Goal: Task Accomplishment & Management: Manage account settings

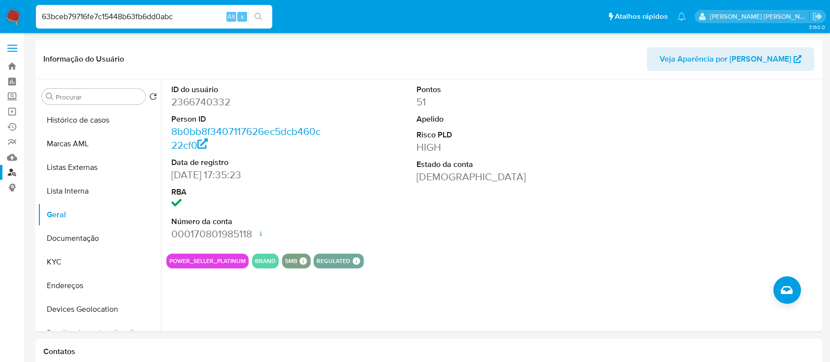
select select "10"
click at [150, 18] on input "63bceb79716fe7c15448b63fb6dd0abc" at bounding box center [154, 16] width 236 height 13
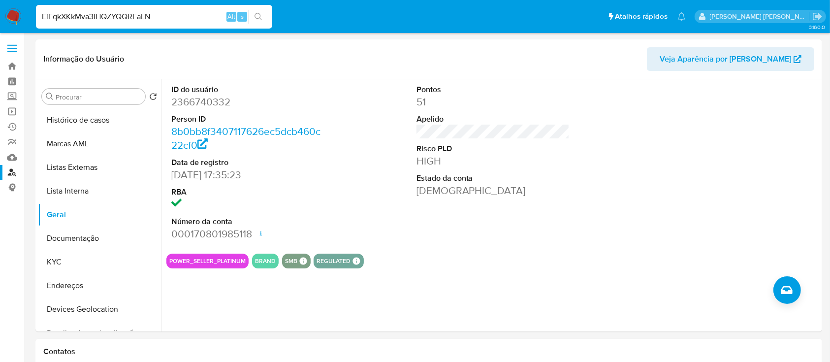
type input "EiFqkXKkMva3IHQZYQQRFaLN"
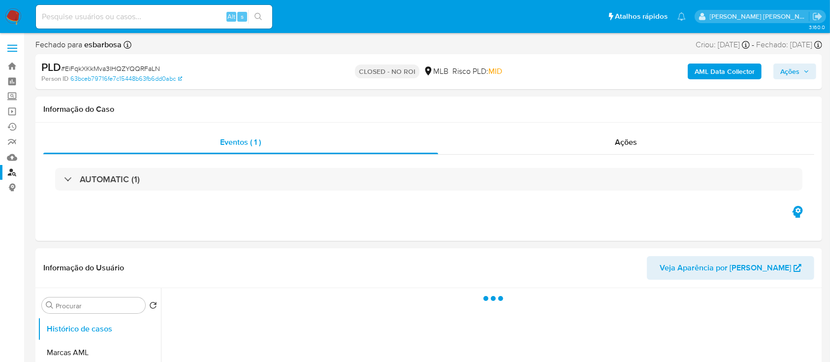
select select "10"
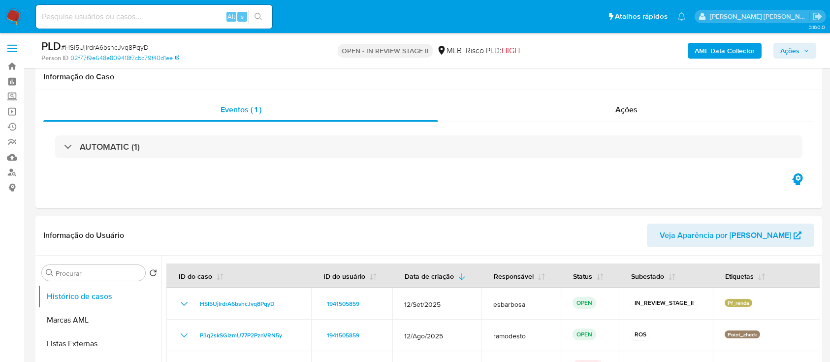
scroll to position [788, 0]
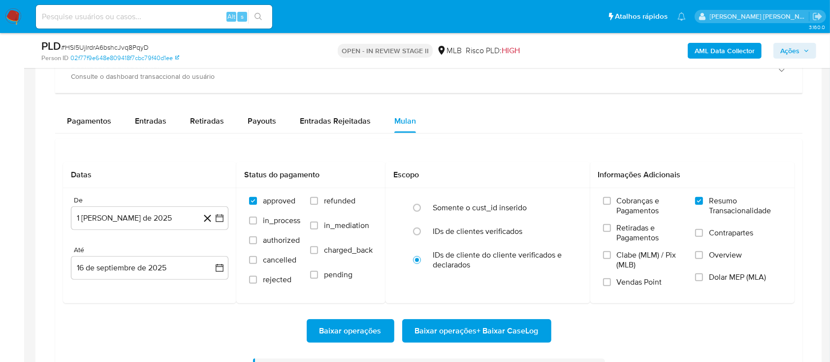
click at [109, 46] on span "# HSl5UjlrdrA6bshcJvq8PqyD" at bounding box center [105, 47] width 88 height 10
copy span "HSl5UjlrdrA6bshcJvq8PqyD"
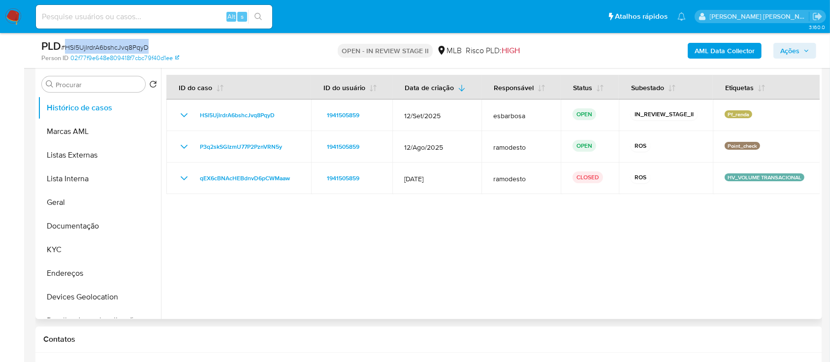
scroll to position [65, 0]
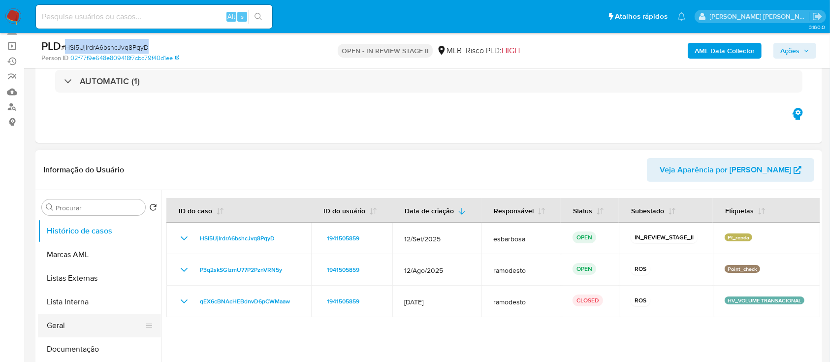
click at [71, 322] on button "Geral" at bounding box center [95, 326] width 115 height 24
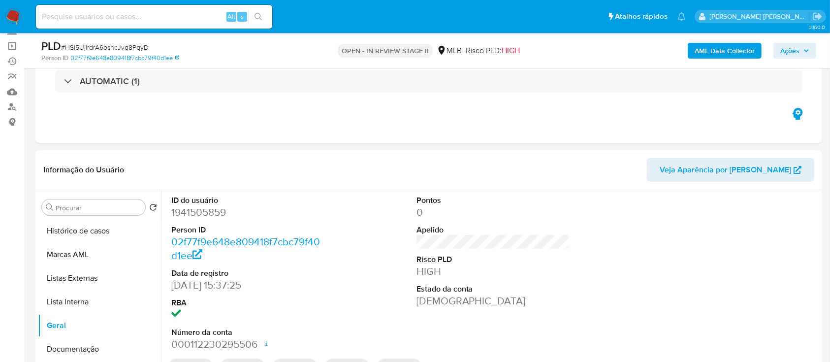
click at [210, 213] on dd "1941505859" at bounding box center [248, 212] width 154 height 14
copy dd "1941505859"
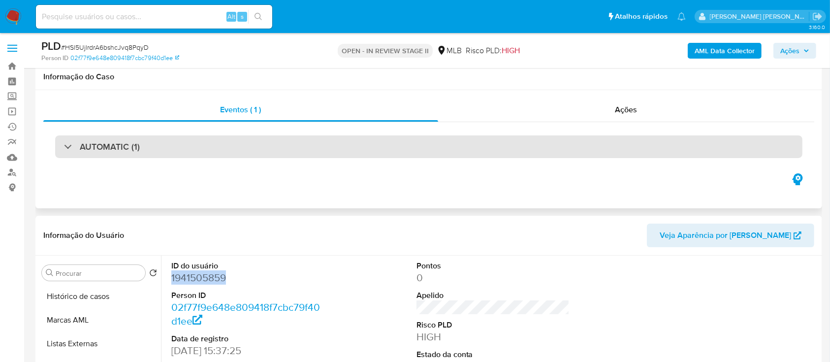
scroll to position [131, 0]
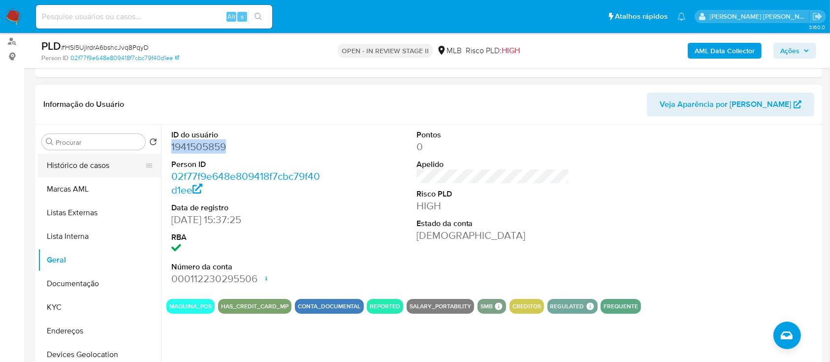
click at [94, 160] on button "Histórico de casos" at bounding box center [95, 166] width 115 height 24
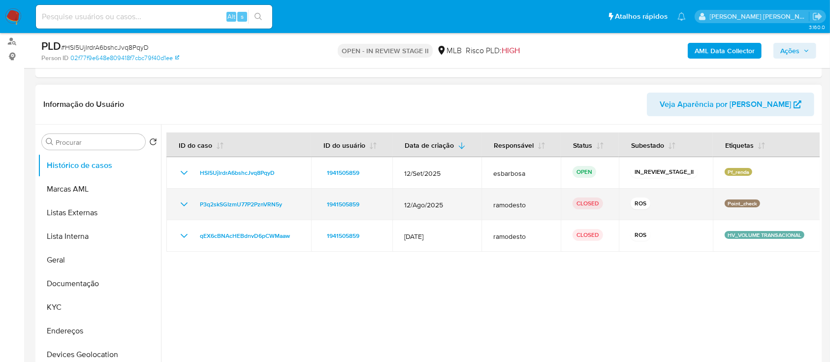
click at [184, 204] on icon "Mostrar/Ocultar" at bounding box center [184, 204] width 12 height 12
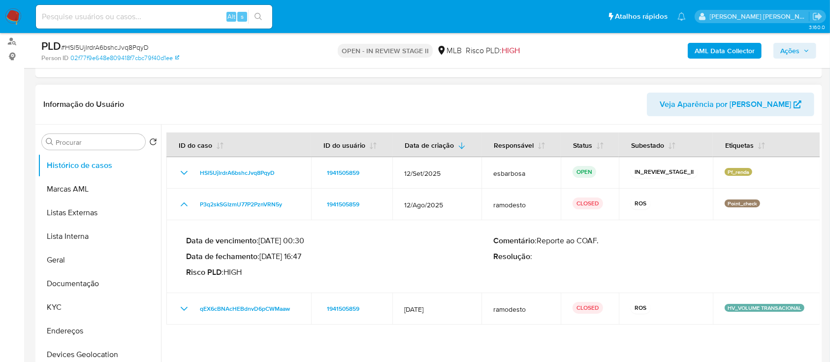
drag, startPoint x: 304, startPoint y: 257, endPoint x: 263, endPoint y: 254, distance: 40.5
click at [263, 254] on p "Data de fechamento : 18/09/2025 16:47" at bounding box center [339, 257] width 307 height 10
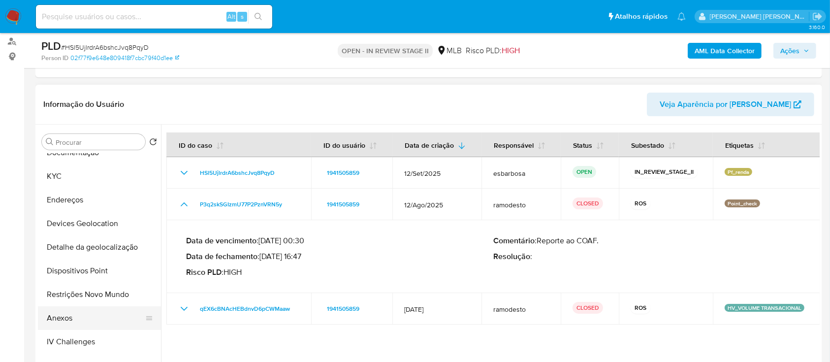
click at [74, 318] on button "Anexos" at bounding box center [95, 318] width 115 height 24
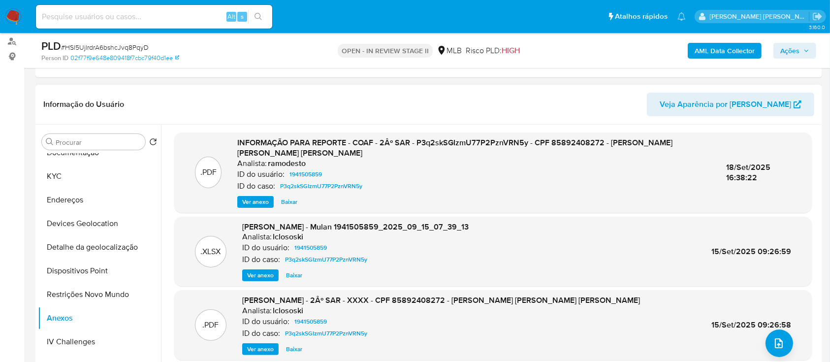
click at [260, 203] on span "Ver anexo" at bounding box center [255, 202] width 27 height 10
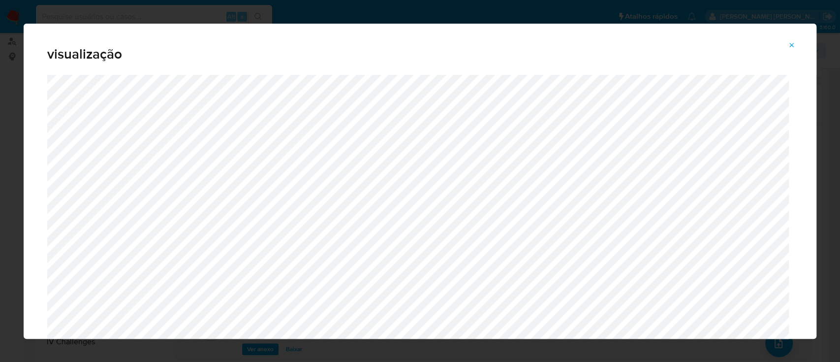
click at [790, 42] on icon "Attachment preview" at bounding box center [792, 45] width 8 height 8
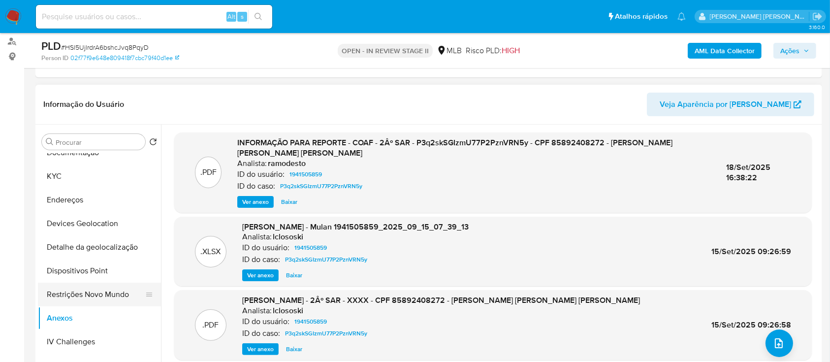
click at [83, 291] on button "Restrições Novo Mundo" at bounding box center [95, 295] width 115 height 24
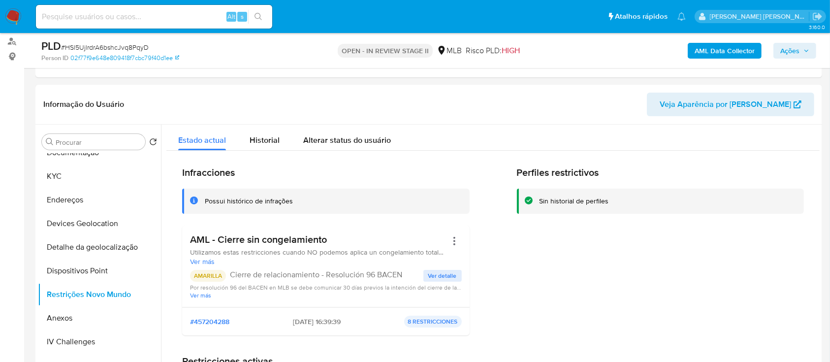
drag, startPoint x: 332, startPoint y: 241, endPoint x: 189, endPoint y: 240, distance: 143.2
click at [189, 240] on div "AML - Cierre sin congelamiento Utilizamos estas restricciones cuando NO podemos…" at bounding box center [325, 266] width 287 height 82
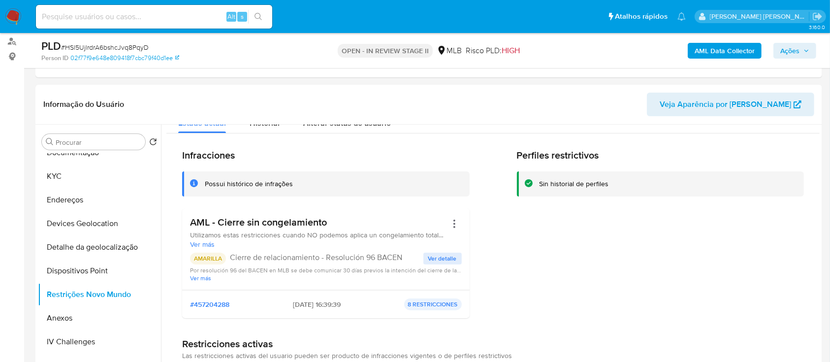
scroll to position [0, 0]
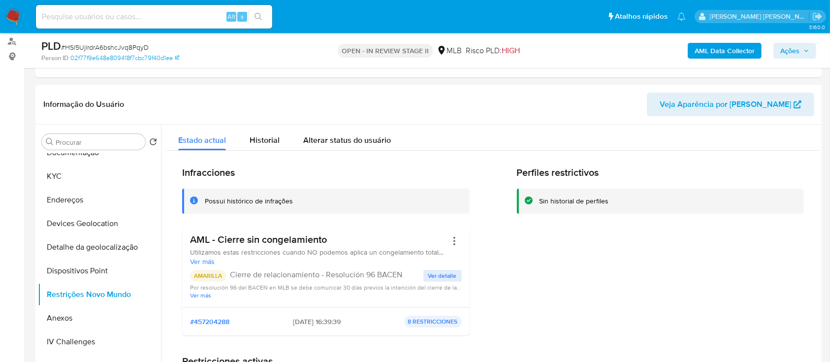
click at [618, 282] on div "Perfiles restrictivos Sin historial de perfiles" at bounding box center [660, 254] width 287 height 177
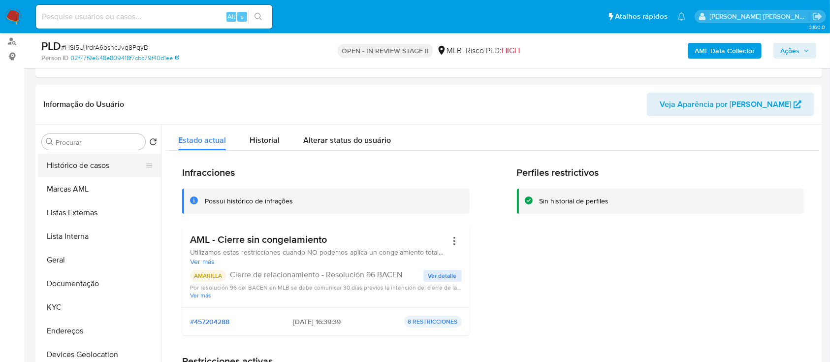
click at [91, 170] on button "Histórico de casos" at bounding box center [95, 166] width 115 height 24
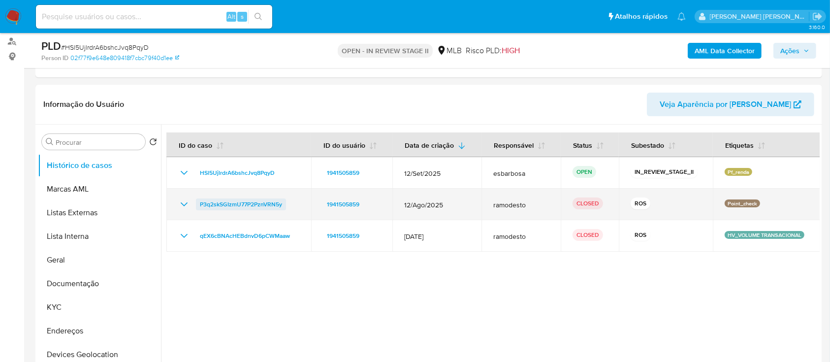
drag, startPoint x: 290, startPoint y: 207, endPoint x: 198, endPoint y: 208, distance: 92.0
click at [198, 208] on div "P3q2skSGIzmU77P2PznVRN5y" at bounding box center [238, 204] width 121 height 12
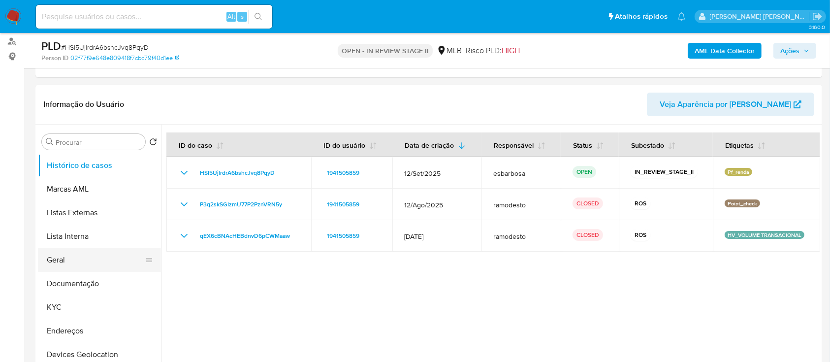
click at [68, 262] on button "Geral" at bounding box center [95, 260] width 115 height 24
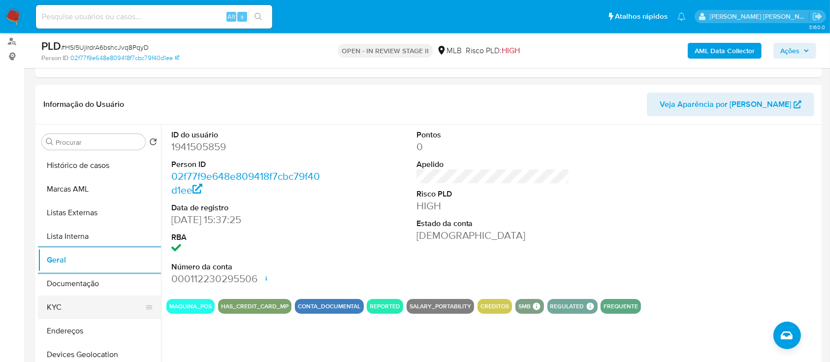
click at [80, 309] on button "KYC" at bounding box center [95, 307] width 115 height 24
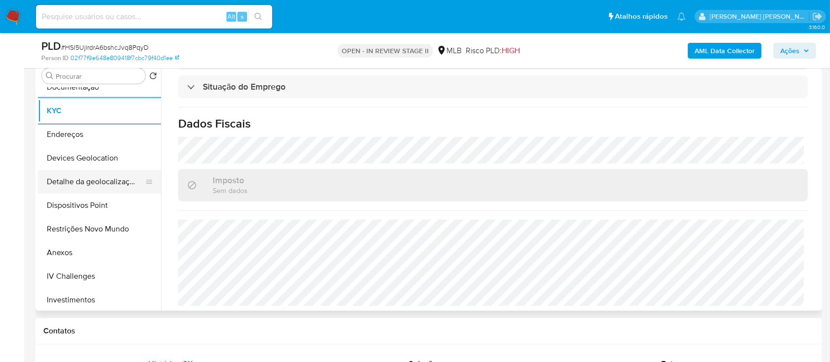
scroll to position [131, 0]
click at [100, 156] on button "Devices Geolocation" at bounding box center [95, 158] width 115 height 24
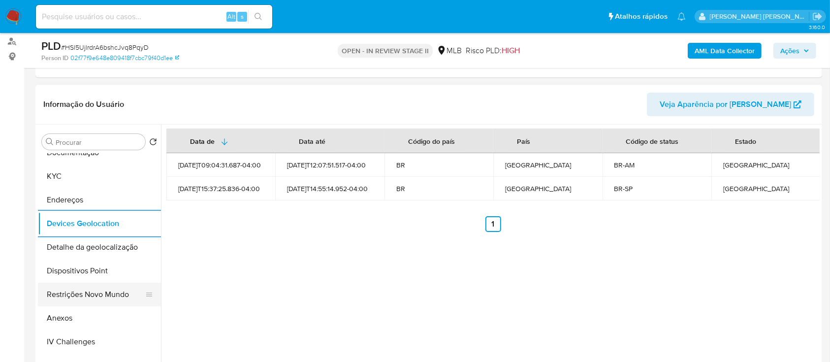
click at [102, 293] on button "Restrições Novo Mundo" at bounding box center [95, 295] width 115 height 24
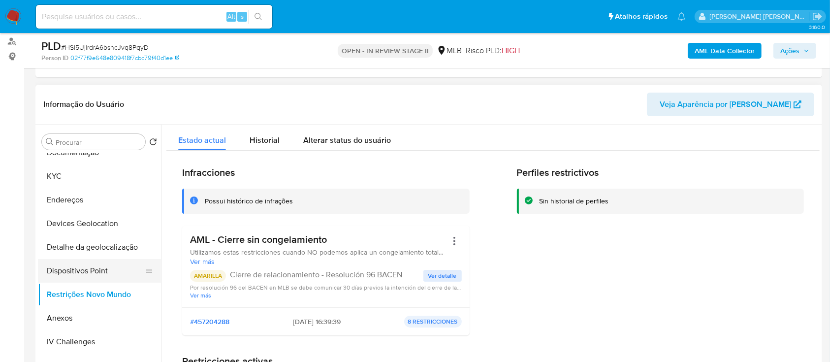
click at [94, 270] on button "Dispositivos Point" at bounding box center [95, 271] width 115 height 24
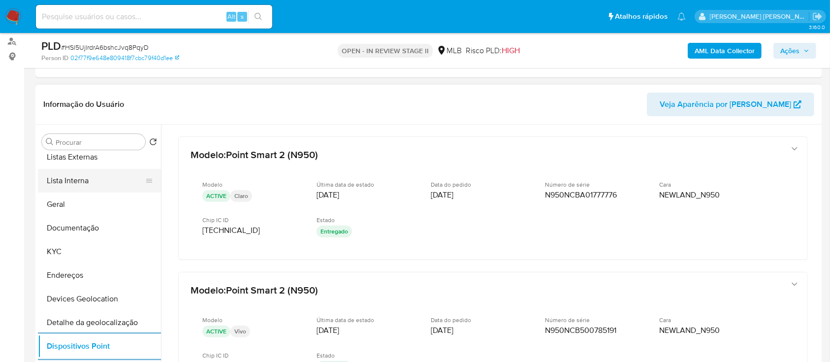
scroll to position [0, 0]
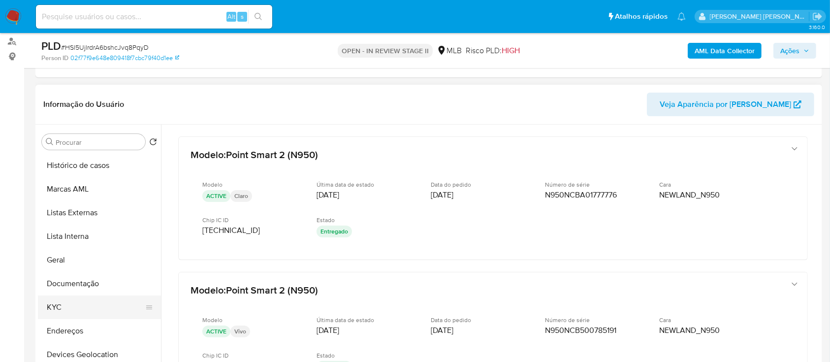
click at [71, 311] on button "KYC" at bounding box center [95, 307] width 115 height 24
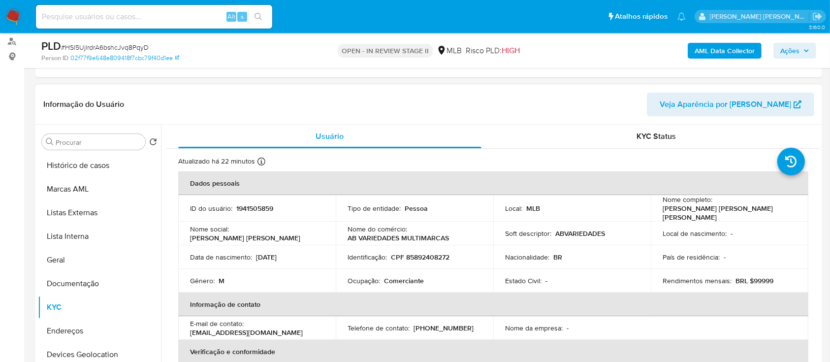
click at [425, 235] on p "AB VARIEDADES MULTIMARCAS" at bounding box center [397, 237] width 101 height 9
click at [448, 232] on div "Nome do comércio : AB VARIEDADES MULTIMARCAS" at bounding box center [414, 233] width 134 height 18
drag, startPoint x: 452, startPoint y: 237, endPoint x: 347, endPoint y: 238, distance: 105.3
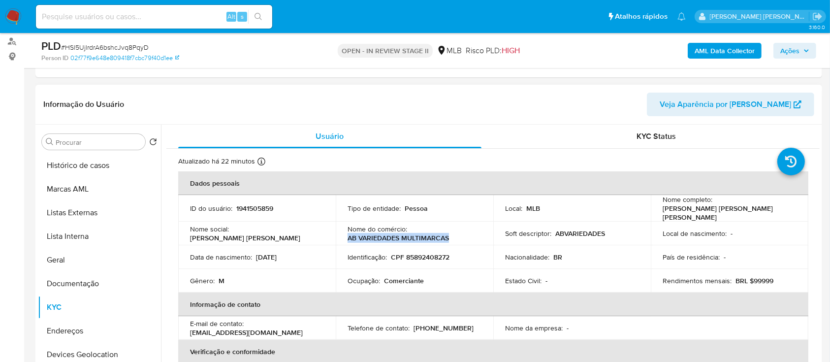
click at [347, 238] on div "Nome do comércio : AB VARIEDADES MULTIMARCAS" at bounding box center [414, 233] width 134 height 18
copy p "AB VARIEDADES MULTIMARCAS"
click at [434, 254] on p "CPF 85892408272" at bounding box center [420, 256] width 59 height 9
copy p "85892408272"
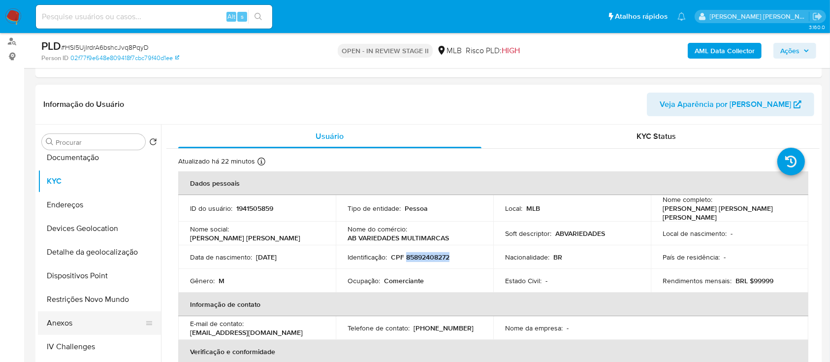
scroll to position [131, 0]
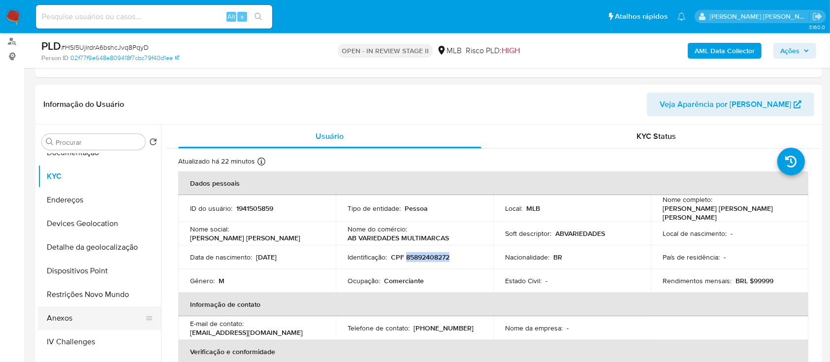
click at [66, 312] on button "Anexos" at bounding box center [95, 318] width 115 height 24
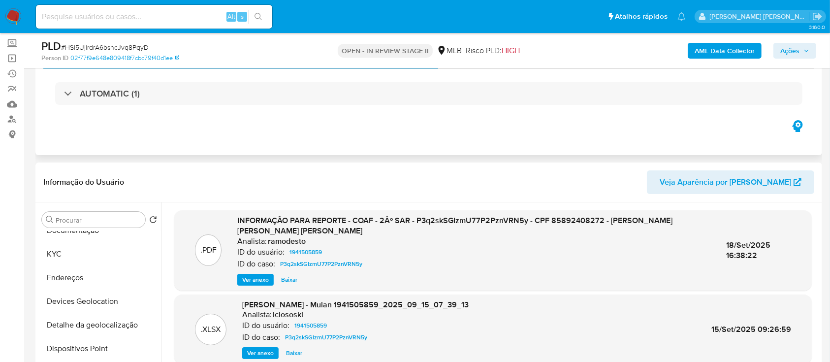
scroll to position [0, 0]
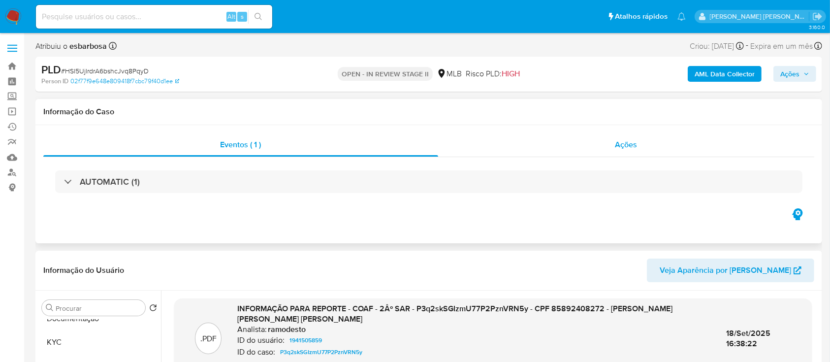
click at [457, 148] on div "Ações" at bounding box center [626, 145] width 376 height 24
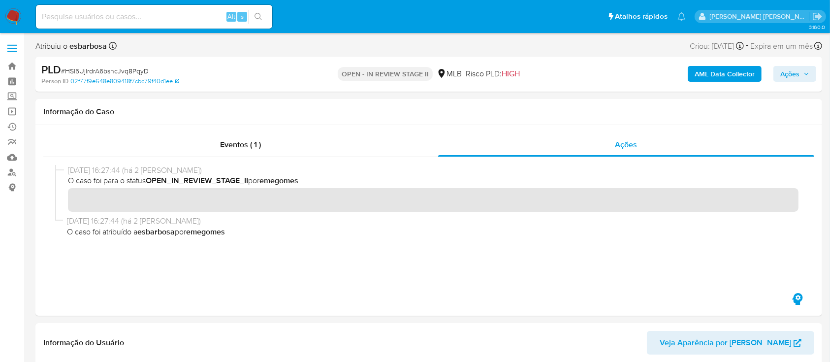
click at [717, 72] on b "AML Data Collector" at bounding box center [724, 74] width 60 height 16
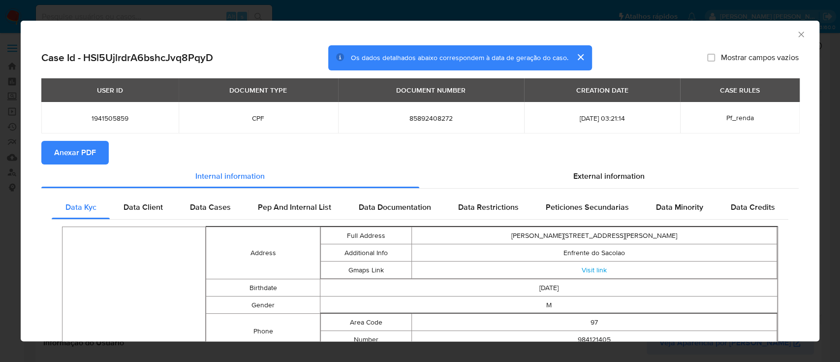
click at [76, 154] on span "Anexar PDF" at bounding box center [75, 153] width 42 height 22
click at [796, 34] on icon "Fechar a janela" at bounding box center [801, 35] width 10 height 10
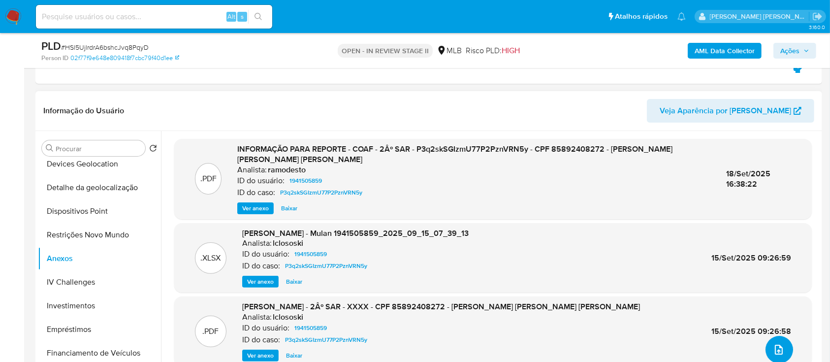
click at [773, 353] on icon "upload-file" at bounding box center [779, 350] width 12 height 12
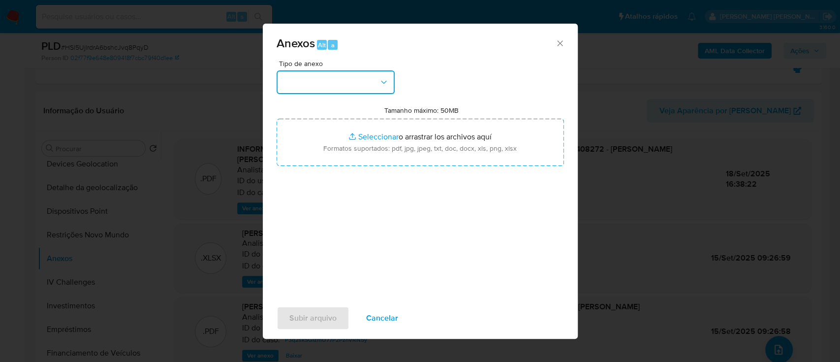
click at [356, 87] on button "button" at bounding box center [336, 82] width 118 height 24
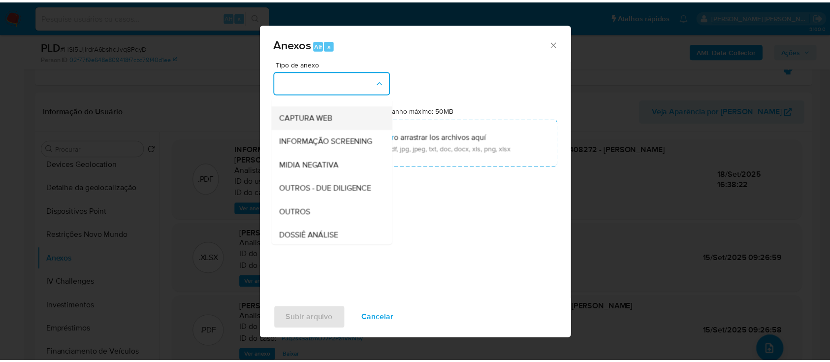
scroll to position [131, 0]
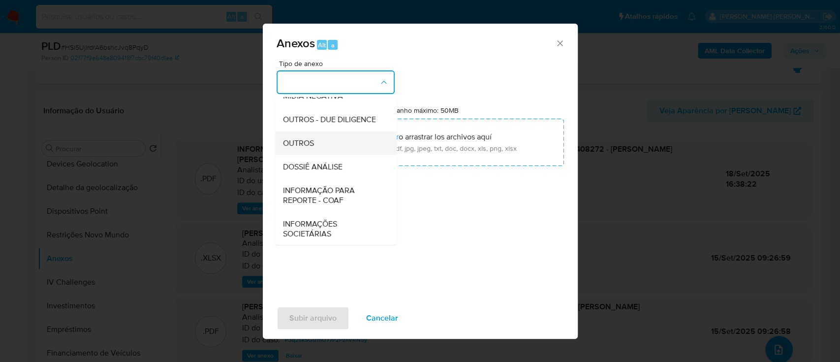
click at [313, 148] on span "OUTROS" at bounding box center [298, 143] width 31 height 10
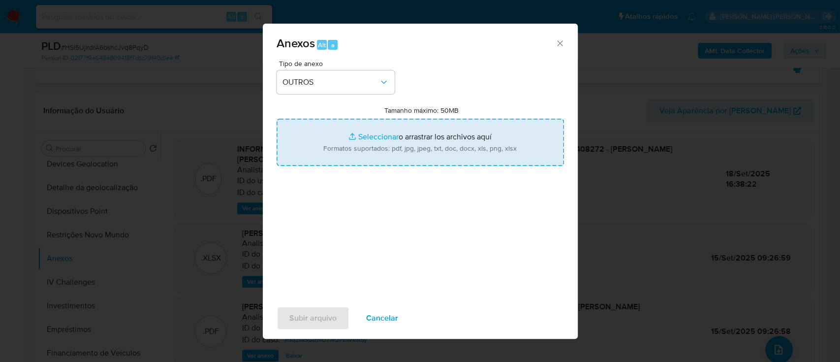
click at [380, 136] on input "Tamanho máximo: 50MB Seleccionar archivos" at bounding box center [420, 142] width 287 height 47
type input "C:\fakepath\Mulan 1941505859_2025_09_18_15_13_05.xlsx"
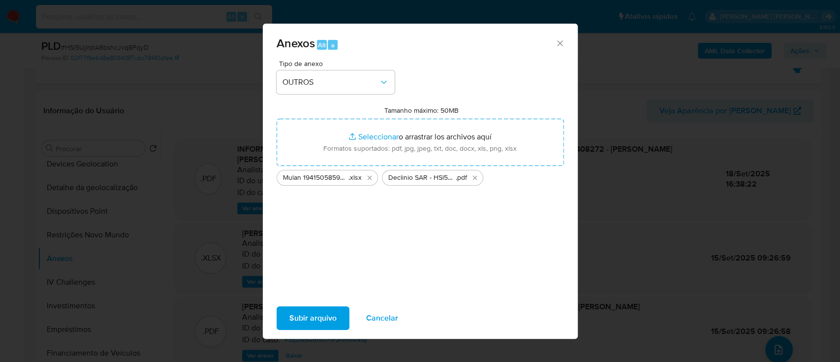
click at [310, 315] on span "Subir arquivo" at bounding box center [312, 318] width 47 height 22
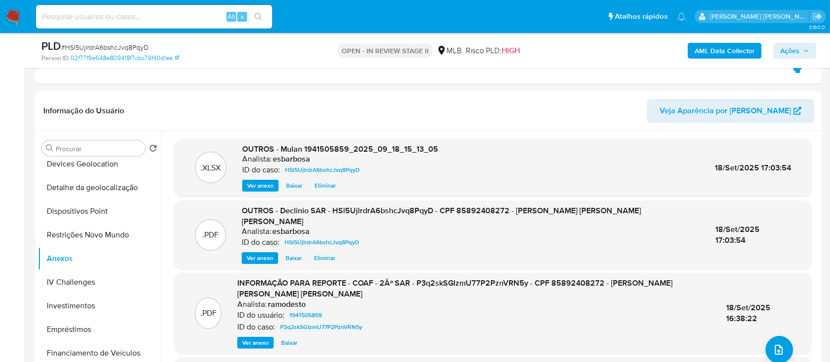
click at [780, 50] on span "Ações" at bounding box center [789, 51] width 19 height 16
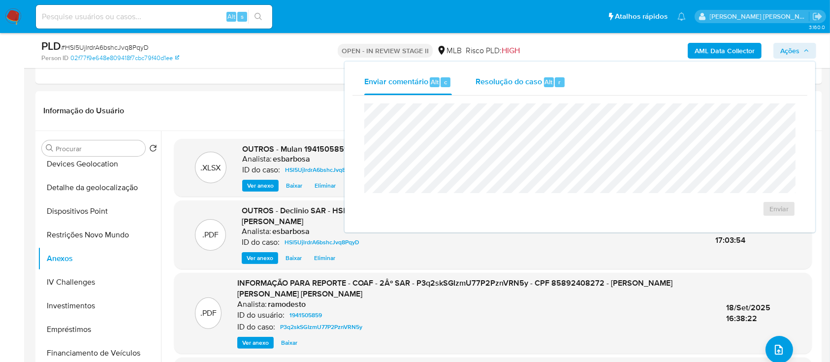
click at [496, 82] on span "Resolução do caso" at bounding box center [508, 81] width 66 height 11
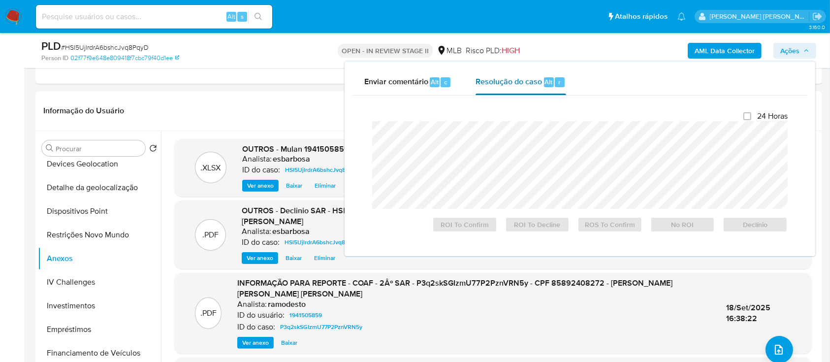
click at [513, 85] on span "Resolução do caso" at bounding box center [508, 81] width 66 height 11
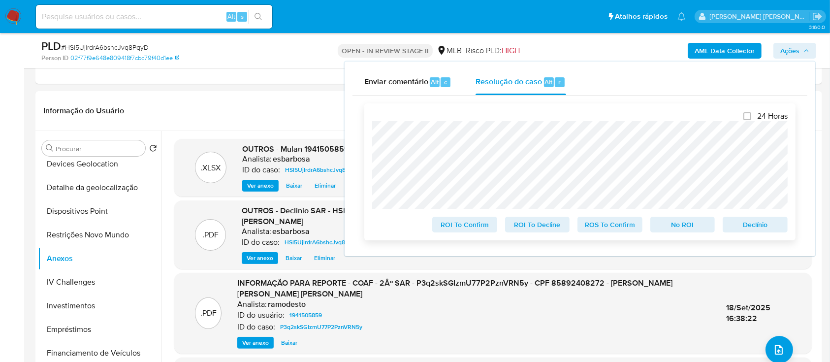
click at [669, 227] on span "No ROI" at bounding box center [682, 225] width 51 height 14
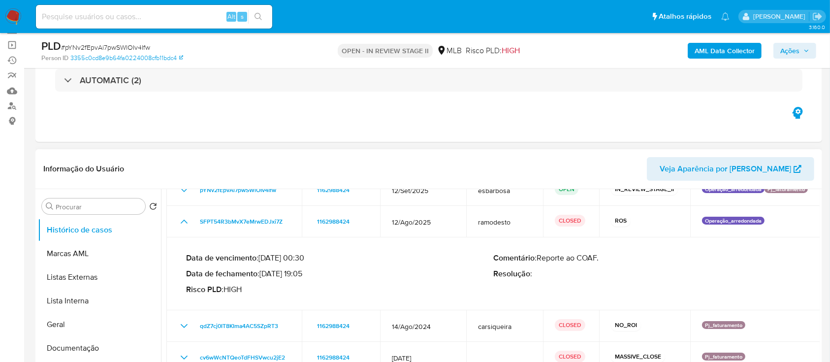
scroll to position [131, 0]
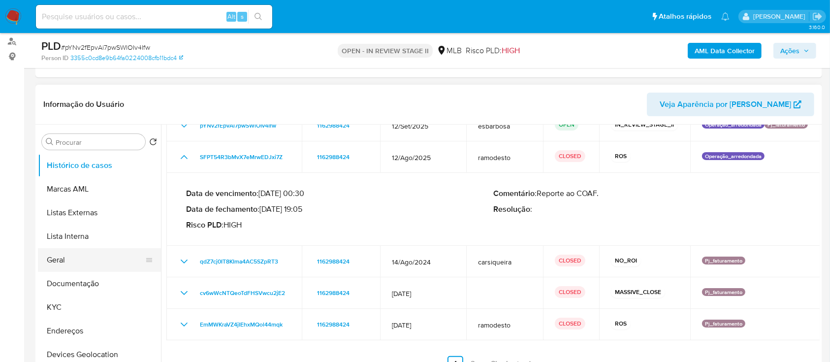
click at [82, 259] on button "Geral" at bounding box center [95, 260] width 115 height 24
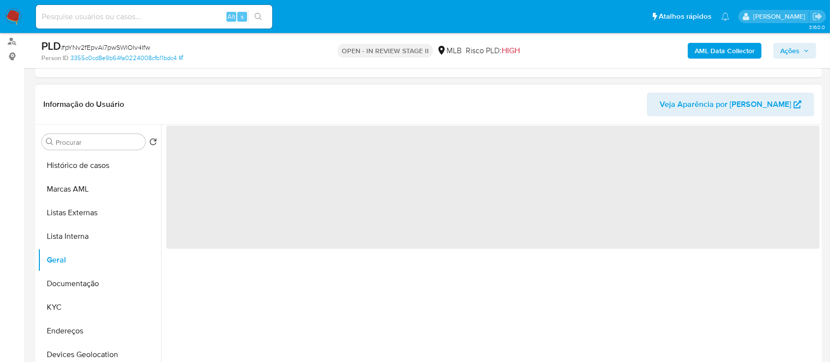
scroll to position [0, 0]
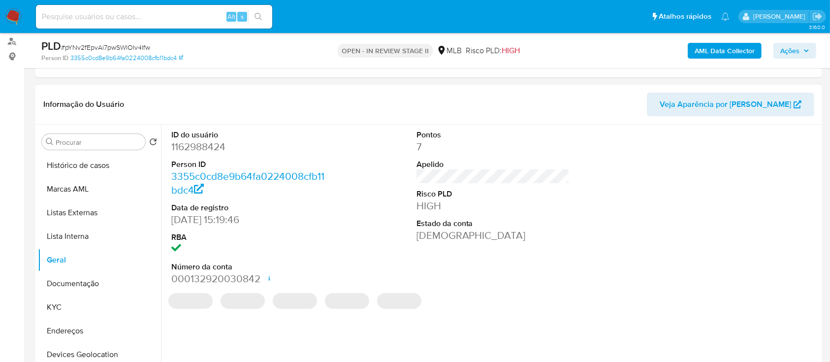
click at [206, 151] on dd "1162988424" at bounding box center [248, 147] width 154 height 14
copy dd "1162988424"
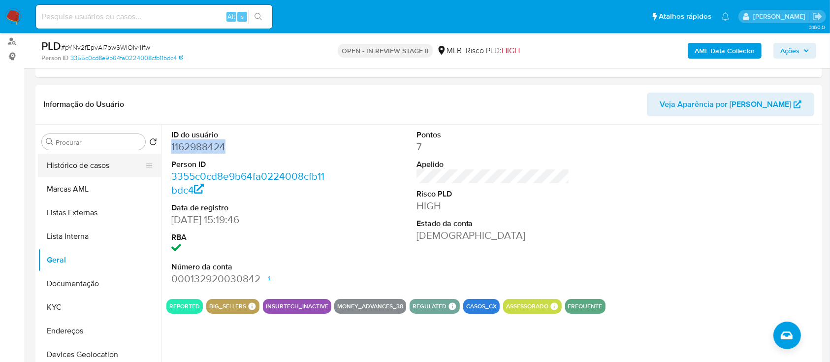
click at [86, 165] on button "Histórico de casos" at bounding box center [95, 166] width 115 height 24
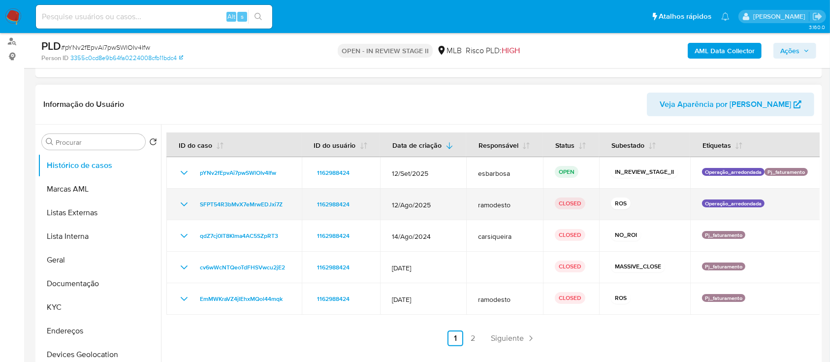
click at [188, 205] on icon "Mostrar/Ocultar" at bounding box center [184, 204] width 12 height 12
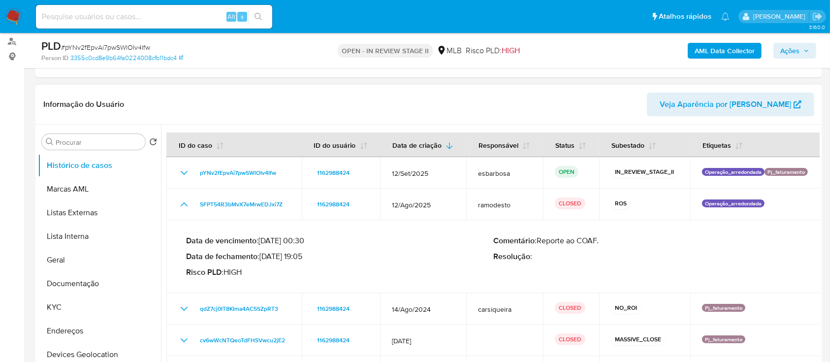
drag, startPoint x: 303, startPoint y: 257, endPoint x: 263, endPoint y: 258, distance: 39.9
click at [263, 258] on p "Data de fechamento : 12/09/2025 19:05" at bounding box center [339, 257] width 307 height 10
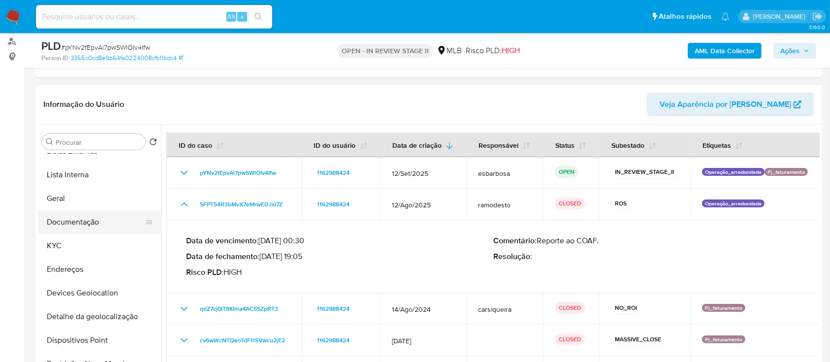
scroll to position [131, 0]
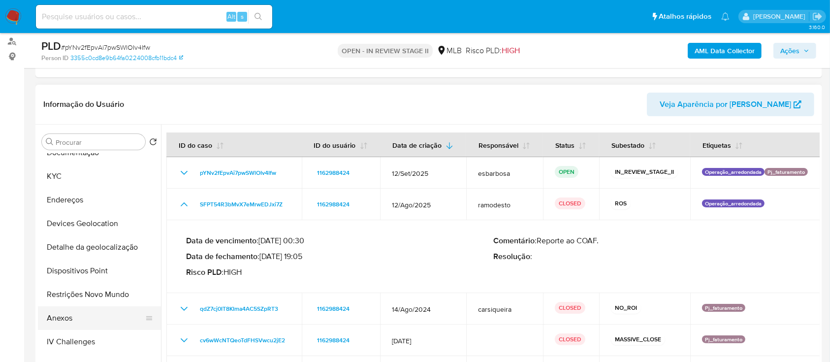
click at [58, 318] on button "Anexos" at bounding box center [95, 318] width 115 height 24
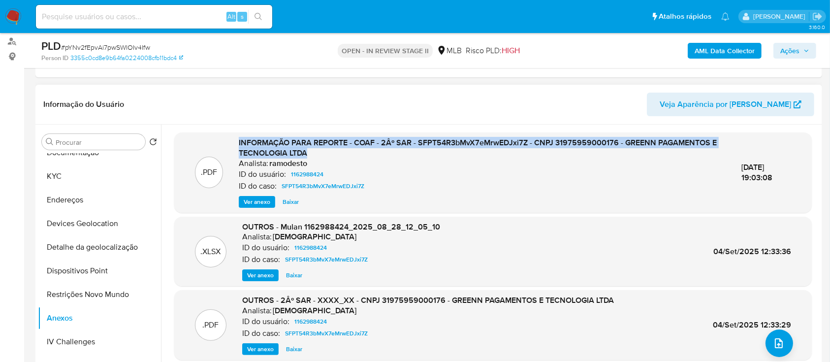
drag, startPoint x: 366, startPoint y: 155, endPoint x: 236, endPoint y: 146, distance: 130.3
click at [236, 146] on div ".PDF INFORMAÇÃO PARA REPORTE - COAF - 2Âº SAR - SFPT54R3bMvX7eMrwEDJxi7Z - CNPJ…" at bounding box center [493, 172] width 628 height 70
copy span "INFORMAÇÃO PARA REPORTE - COAF - 2Âº SAR - SFPT54R3bMvX7eMrwEDJxi7Z - CNPJ 3197…"
drag, startPoint x: 793, startPoint y: 48, endPoint x: 740, endPoint y: 52, distance: 52.8
click at [793, 49] on span "Ações" at bounding box center [789, 51] width 19 height 16
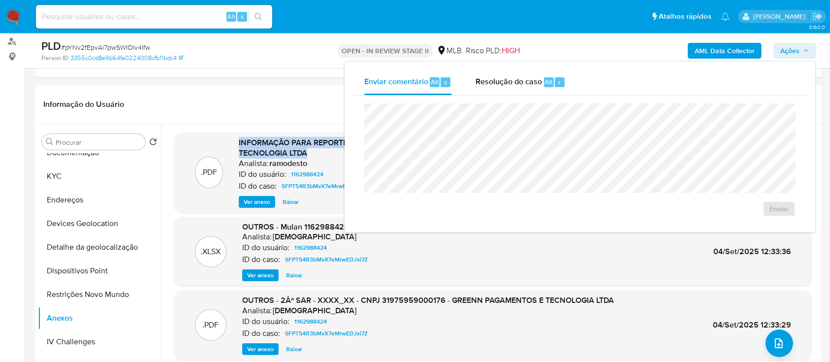
drag, startPoint x: 515, startPoint y: 81, endPoint x: 515, endPoint y: 99, distance: 17.7
click at [515, 86] on span "Resolução do caso" at bounding box center [508, 81] width 66 height 11
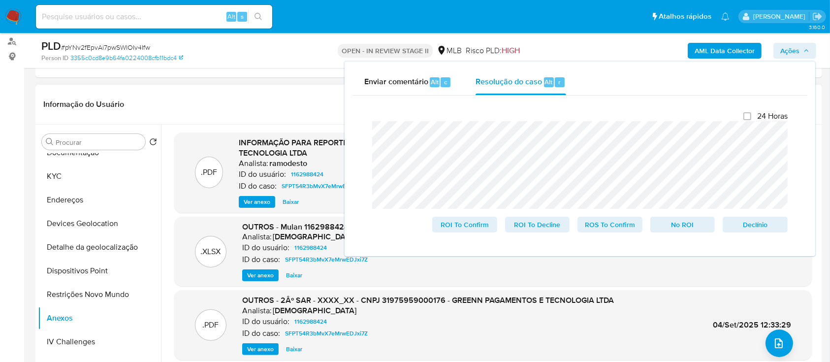
click at [254, 197] on span "Ver anexo" at bounding box center [257, 202] width 27 height 10
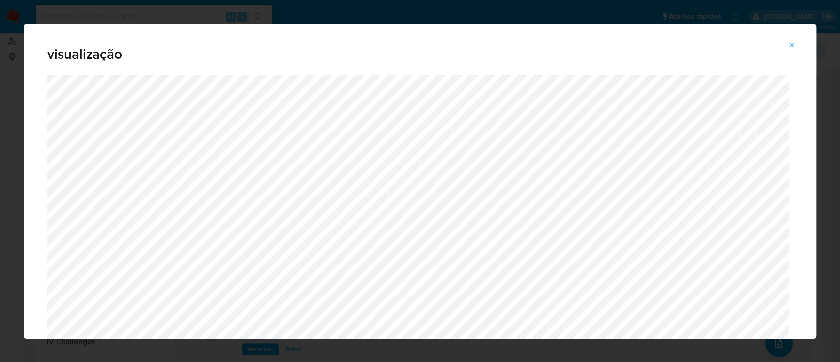
click at [789, 46] on icon "Attachment preview" at bounding box center [792, 45] width 8 height 8
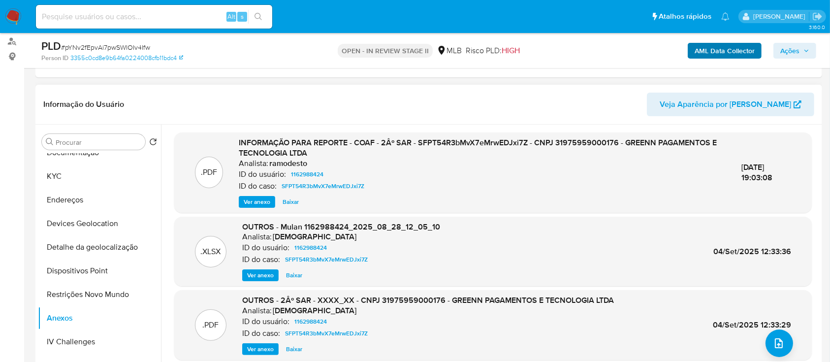
drag, startPoint x: 796, startPoint y: 48, endPoint x: 736, endPoint y: 56, distance: 60.6
click at [796, 48] on span "Ações" at bounding box center [789, 51] width 19 height 16
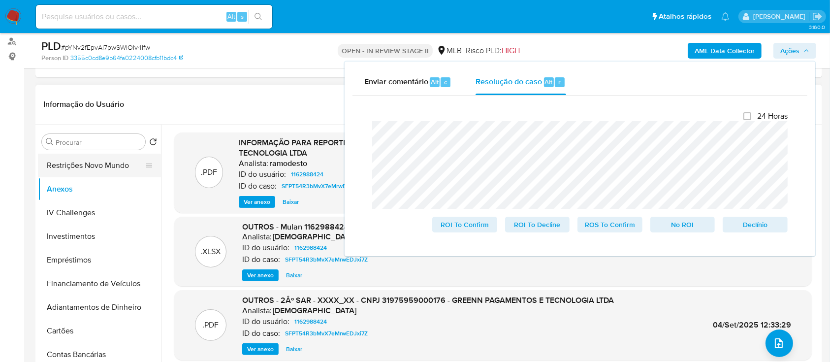
scroll to position [197, 0]
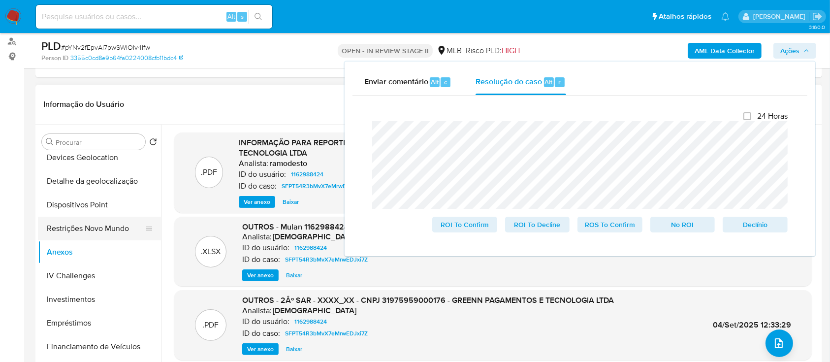
click at [92, 226] on button "Restrições Novo Mundo" at bounding box center [95, 229] width 115 height 24
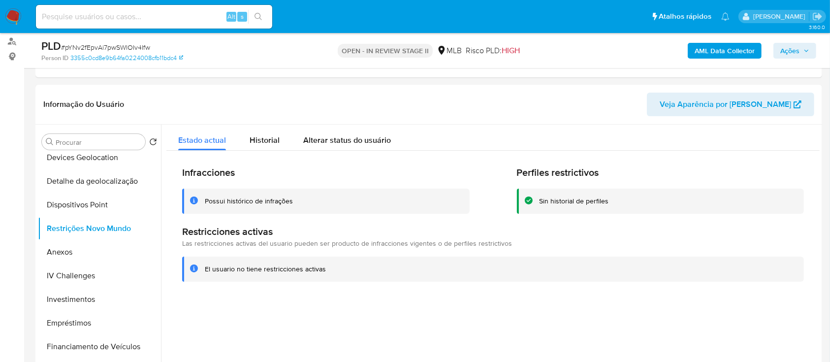
click at [264, 200] on div "Possui histórico de infrações" at bounding box center [249, 200] width 88 height 9
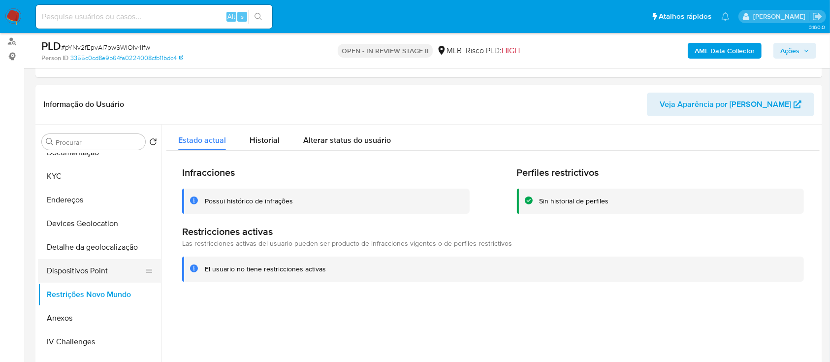
scroll to position [65, 0]
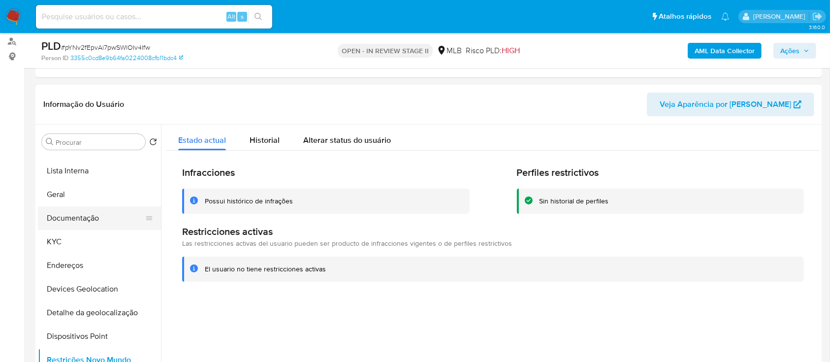
click at [83, 221] on button "Documentação" at bounding box center [95, 218] width 115 height 24
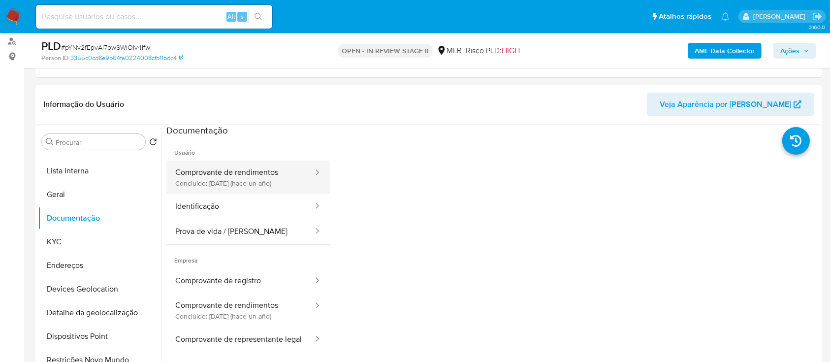
click at [244, 182] on button "Comprovante de rendimentos Concluído: [DATE] (hace un año)" at bounding box center [240, 176] width 148 height 33
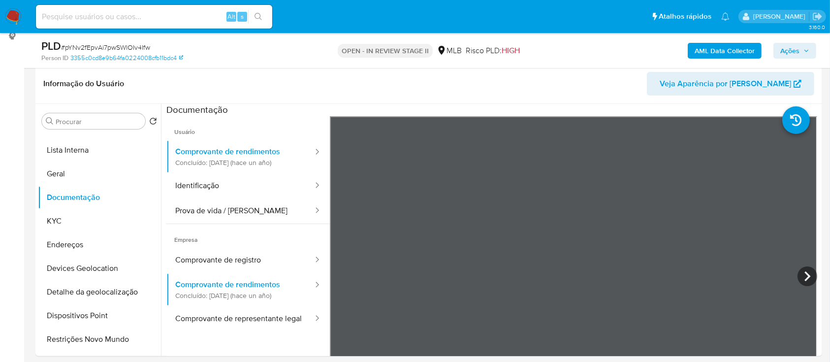
scroll to position [131, 0]
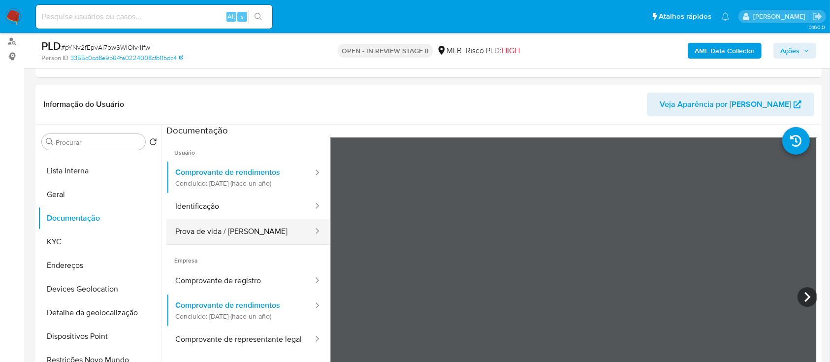
click at [212, 226] on button "Prova de vida / [PERSON_NAME]" at bounding box center [240, 231] width 148 height 25
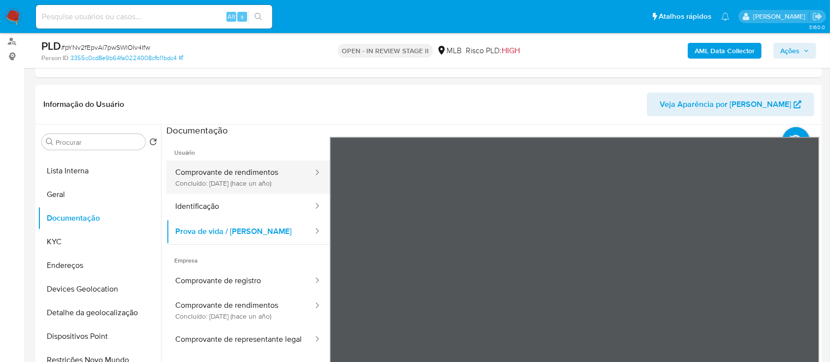
click at [229, 179] on button "Comprovante de rendimentos Concluído: [DATE] (hace un año)" at bounding box center [240, 176] width 148 height 33
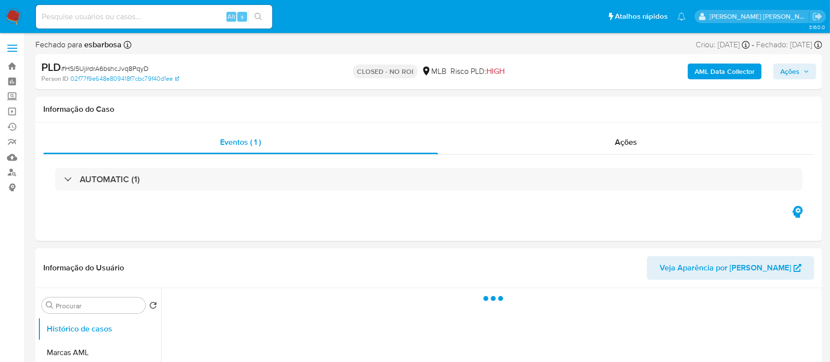
select select "10"
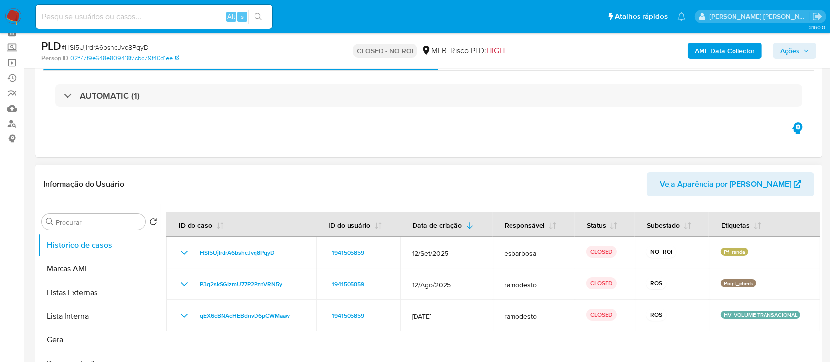
scroll to position [65, 0]
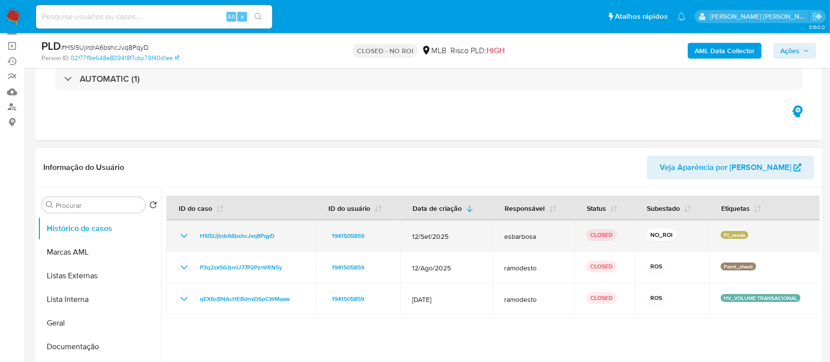
click at [183, 234] on icon "Mostrar/Ocultar" at bounding box center [184, 236] width 12 height 12
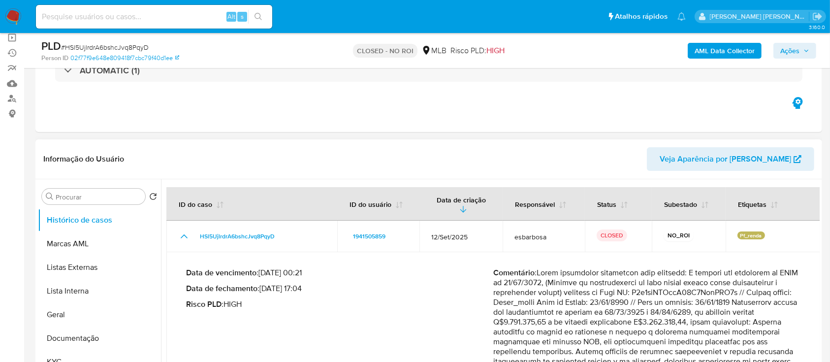
scroll to position [0, 0]
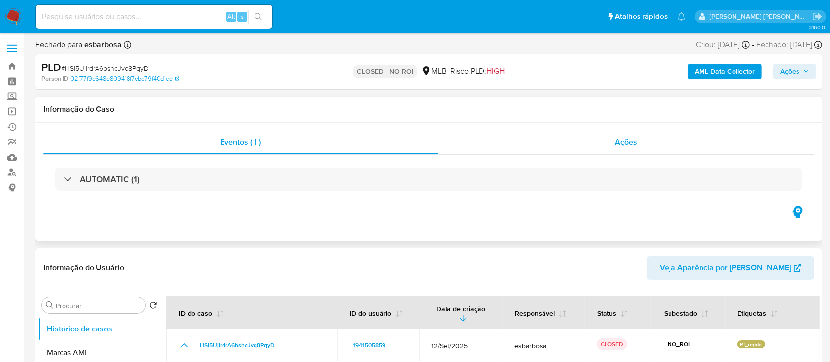
click at [580, 144] on div "Ações" at bounding box center [626, 142] width 376 height 24
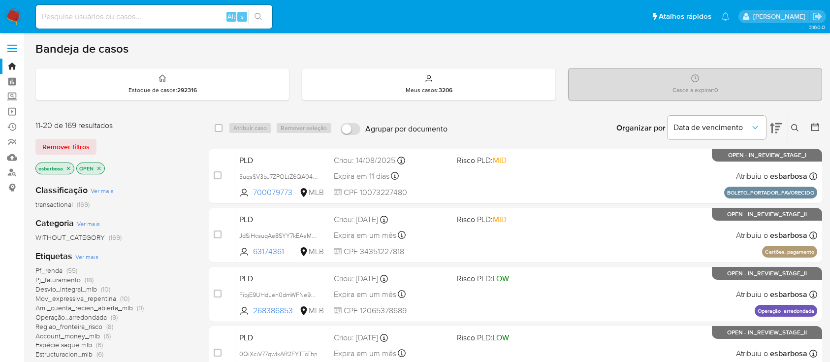
scroll to position [65, 0]
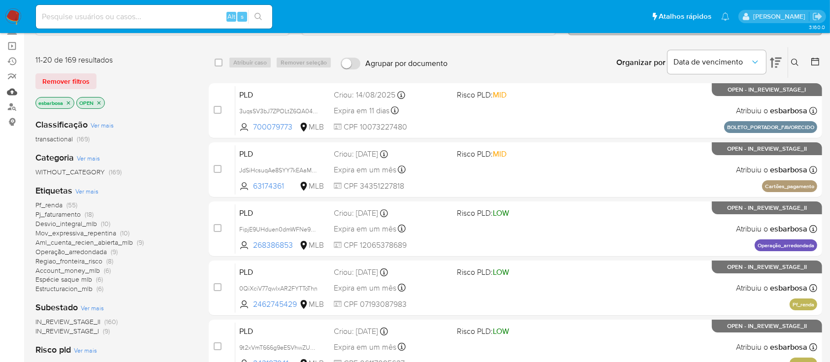
click at [12, 92] on link "Mulan" at bounding box center [58, 91] width 117 height 15
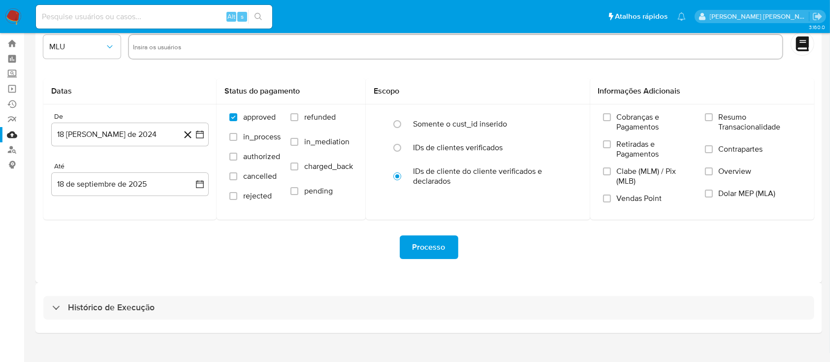
scroll to position [35, 0]
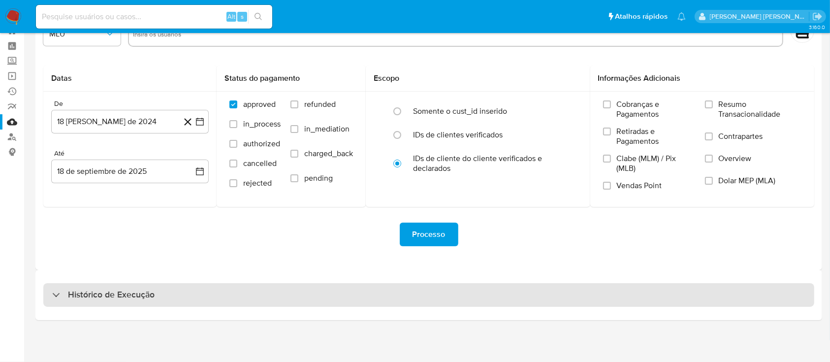
click at [178, 294] on div "Histórico de Execução" at bounding box center [428, 295] width 771 height 24
select select "10"
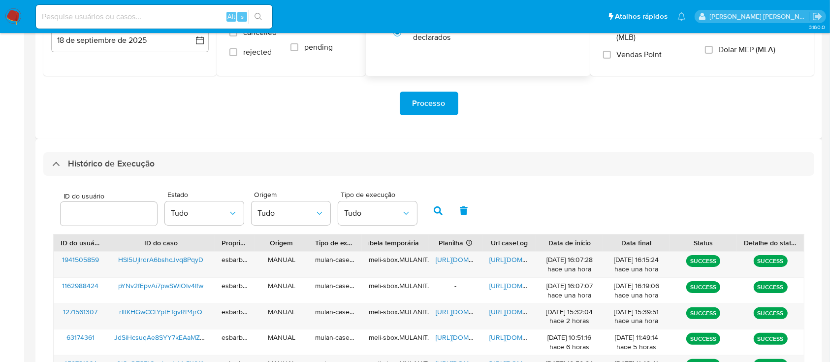
scroll to position [232, 0]
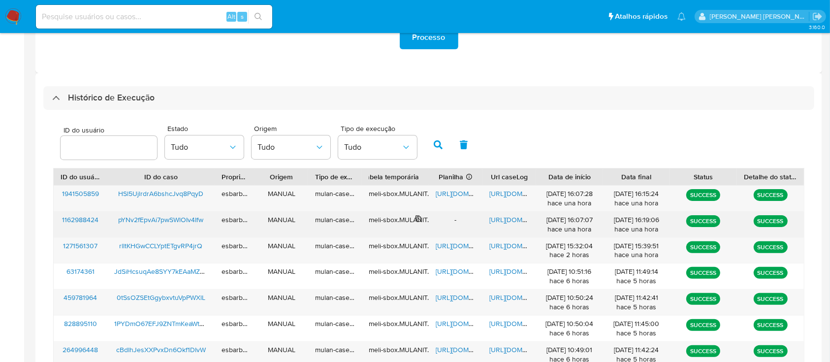
click at [398, 218] on div "meli-sbox.MULANIT.mulan_result_esbarbosa_20250918T150707_9a88_1162988424" at bounding box center [395, 219] width 53 height 9
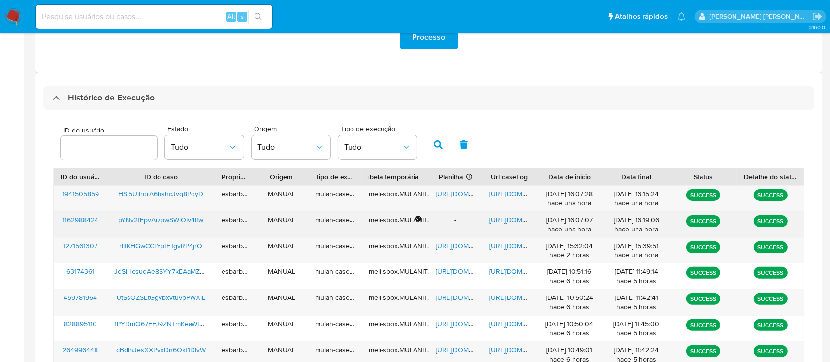
click at [398, 218] on div "meli-sbox.MULANIT.mulan_result_esbarbosa_20250918T150707_9a88_1162988424" at bounding box center [395, 219] width 53 height 9
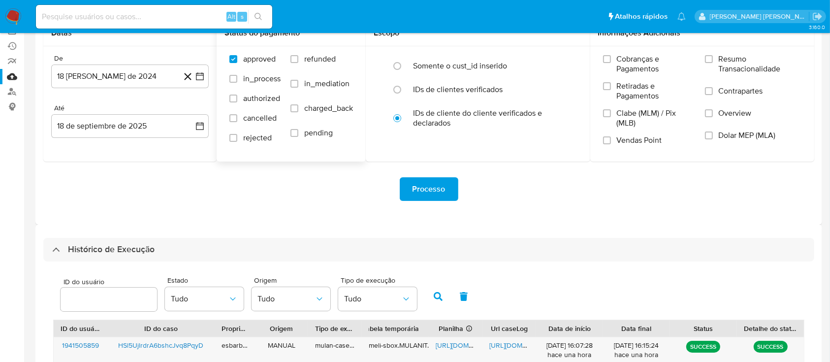
scroll to position [0, 0]
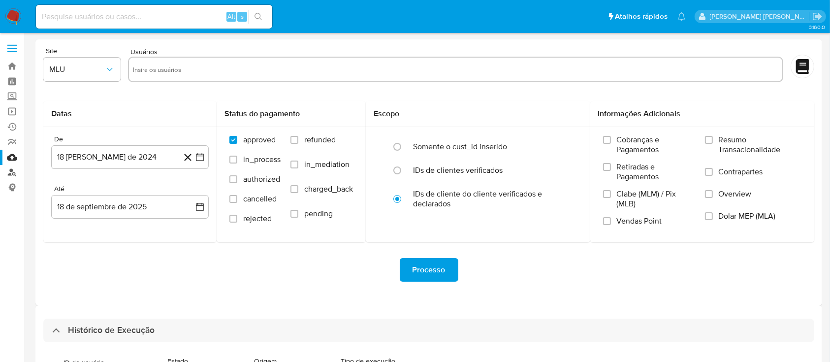
click at [13, 168] on link "Localizador de pessoas" at bounding box center [58, 172] width 117 height 15
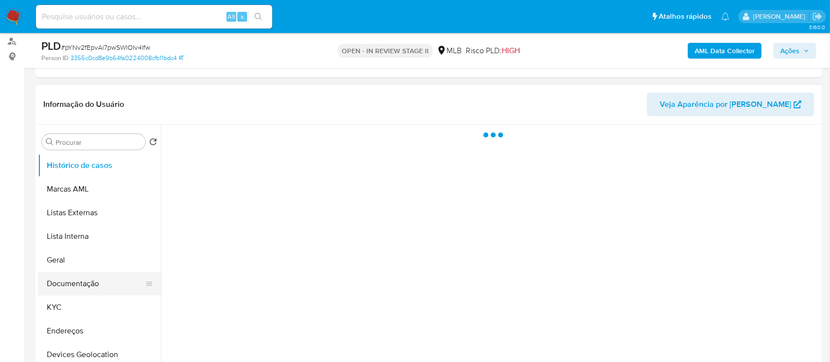
scroll to position [65, 0]
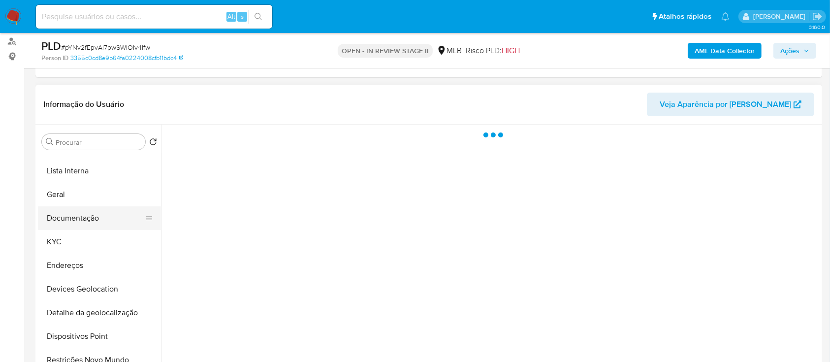
select select "10"
click at [84, 216] on button "Documentação" at bounding box center [95, 218] width 115 height 24
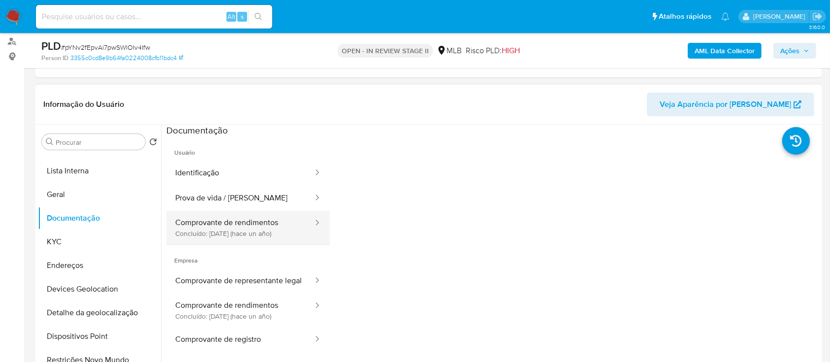
click at [248, 221] on button "Comprovante de rendimentos Concluído: [DATE] (hace un año)" at bounding box center [240, 227] width 148 height 33
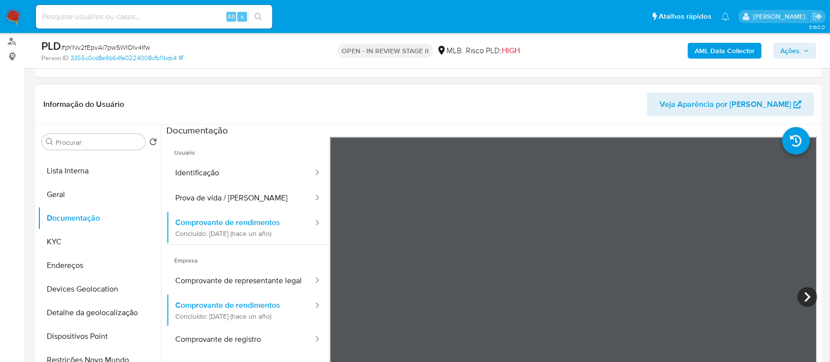
scroll to position [0, 0]
click at [197, 175] on button "Identificação" at bounding box center [240, 172] width 148 height 25
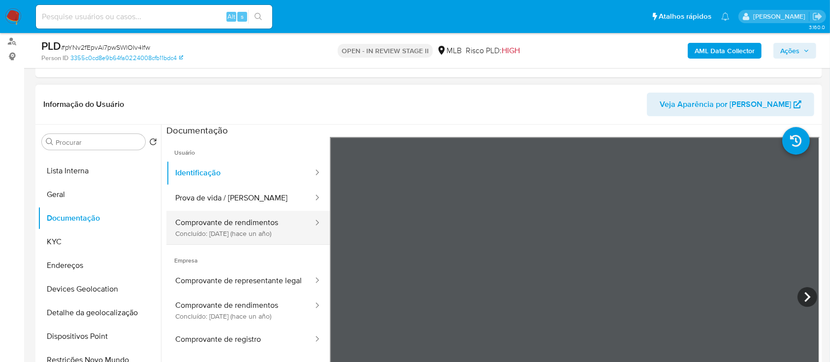
drag, startPoint x: 221, startPoint y: 228, endPoint x: 225, endPoint y: 225, distance: 5.3
click at [222, 228] on button "Comprovante de rendimentos Concluído: [DATE] (hace un año)" at bounding box center [240, 227] width 148 height 33
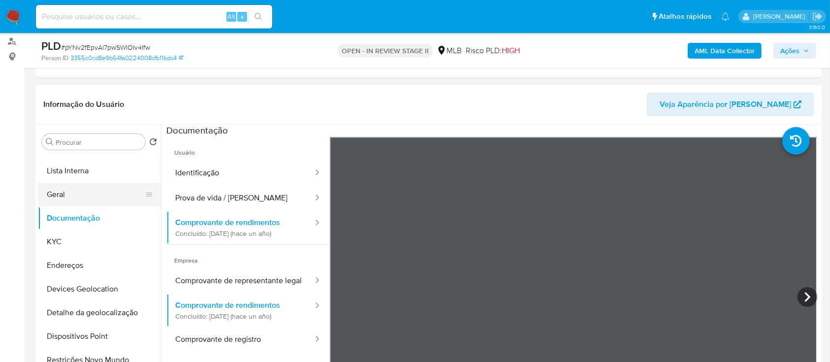
click at [72, 194] on button "Geral" at bounding box center [95, 195] width 115 height 24
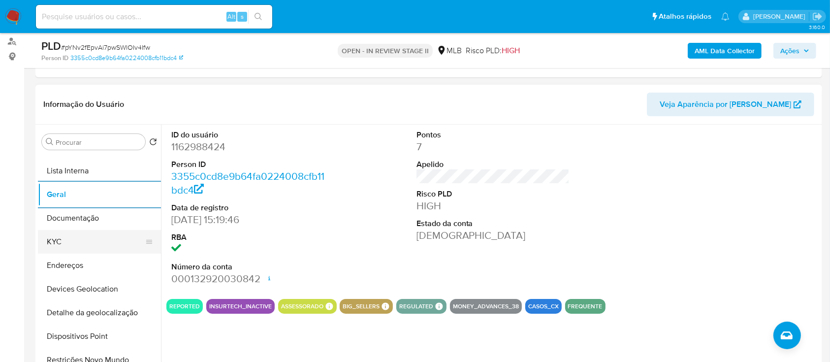
click at [75, 242] on button "KYC" at bounding box center [95, 242] width 115 height 24
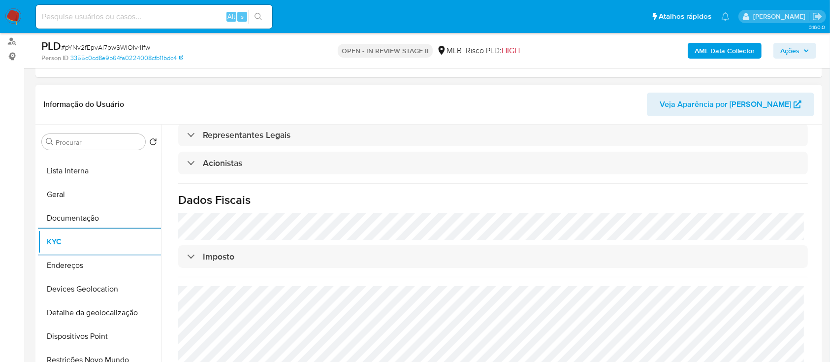
scroll to position [576, 0]
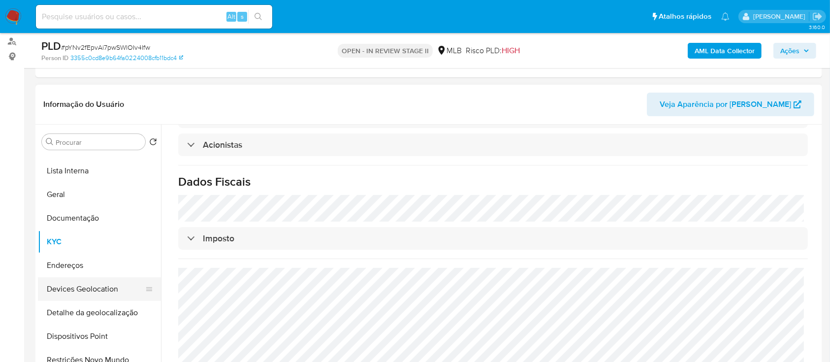
click at [87, 297] on button "Devices Geolocation" at bounding box center [95, 289] width 115 height 24
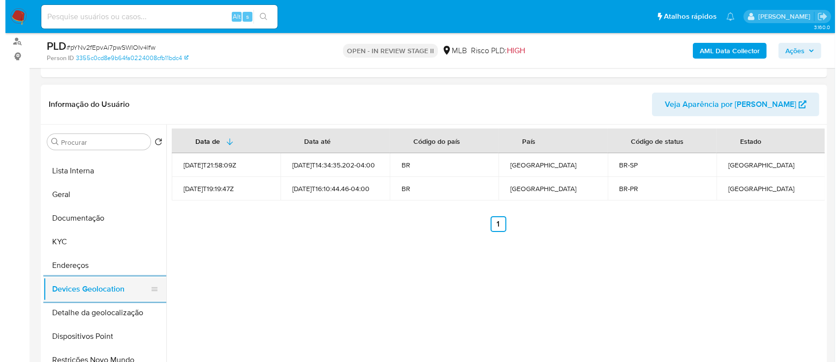
scroll to position [131, 0]
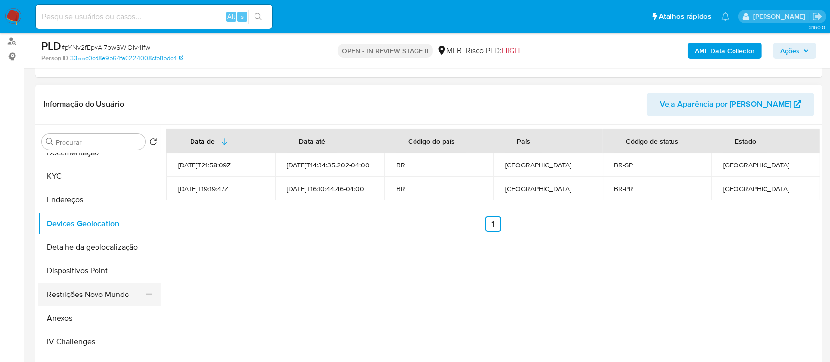
click at [92, 294] on button "Restrições Novo Mundo" at bounding box center [95, 295] width 115 height 24
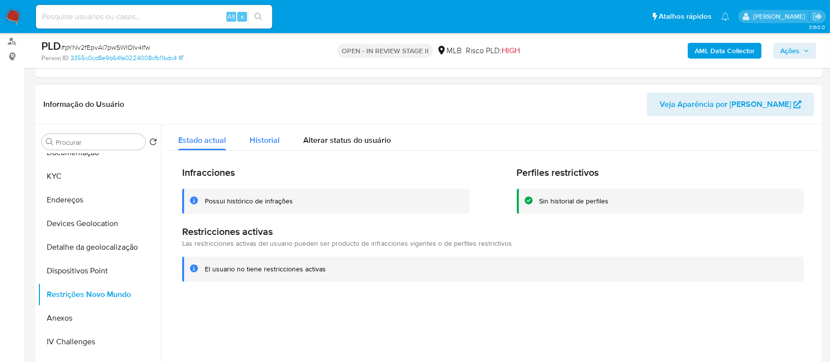
drag, startPoint x: 258, startPoint y: 144, endPoint x: 268, endPoint y: 143, distance: 9.9
click at [260, 144] on span "Historial" at bounding box center [265, 139] width 30 height 11
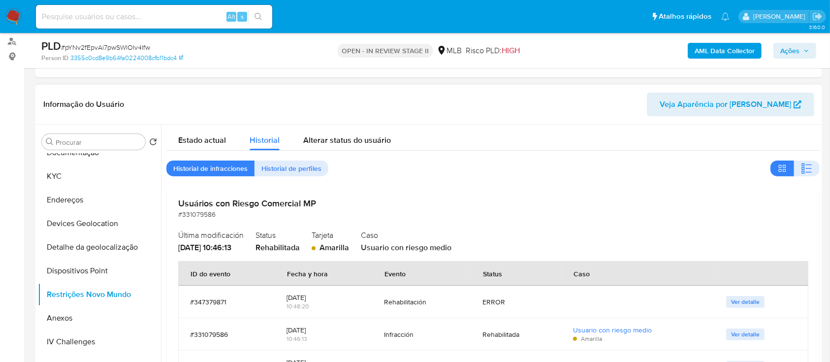
drag, startPoint x: 806, startPoint y: 165, endPoint x: 774, endPoint y: 126, distance: 50.0
click at [806, 164] on icon "button" at bounding box center [809, 164] width 6 height 1
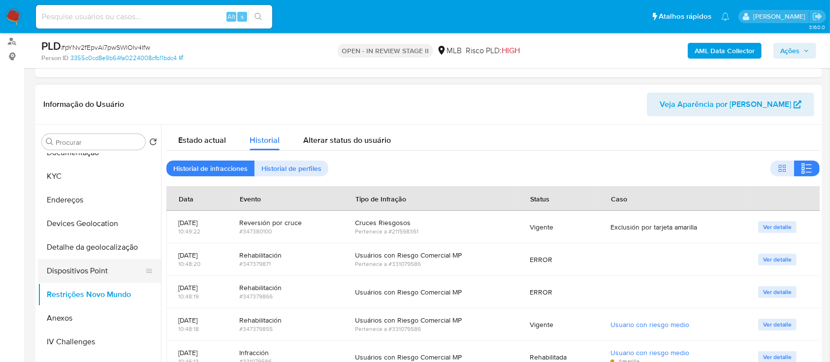
click at [100, 269] on button "Dispositivos Point" at bounding box center [95, 271] width 115 height 24
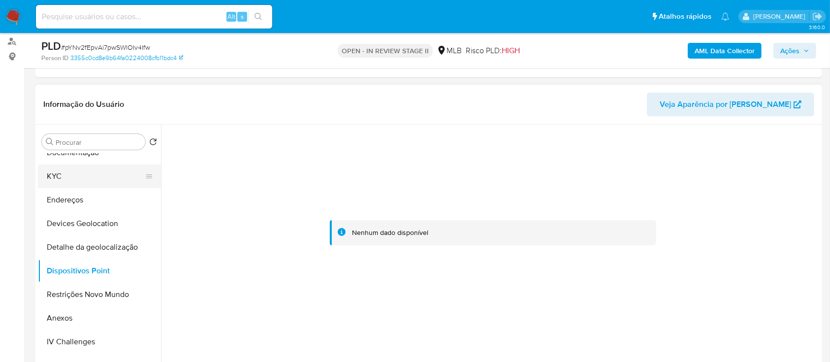
click at [77, 175] on button "KYC" at bounding box center [95, 176] width 115 height 24
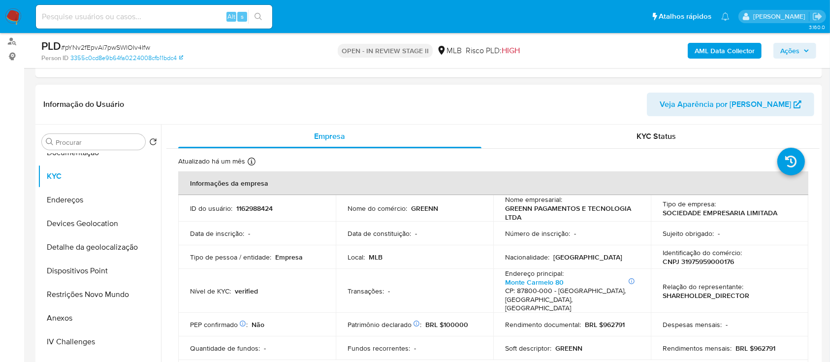
click at [587, 212] on p "GREENN PAGAMENTOS E TECNOLOGIA LTDA" at bounding box center [570, 213] width 130 height 18
copy div "Nome empresarial : GREENN PAGAMENTOS E TECNOLOGIA LTDA"
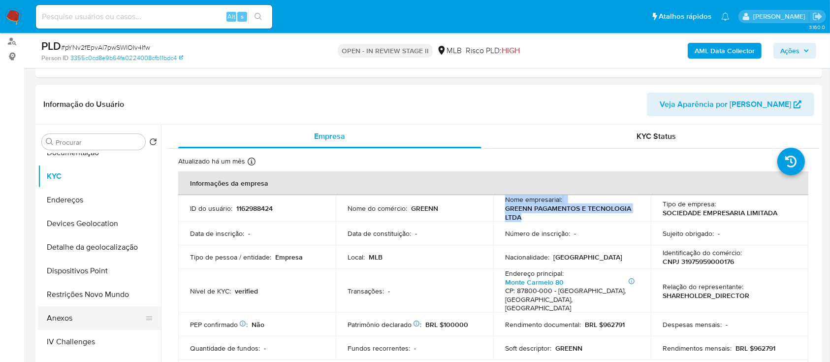
click at [75, 315] on button "Anexos" at bounding box center [95, 318] width 115 height 24
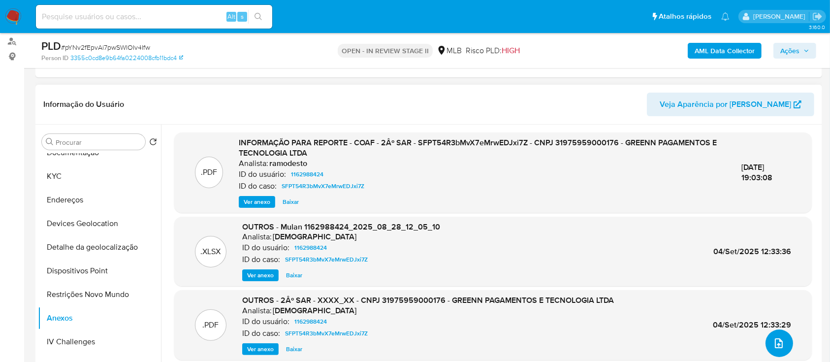
click at [773, 345] on icon "upload-file" at bounding box center [779, 343] width 12 height 12
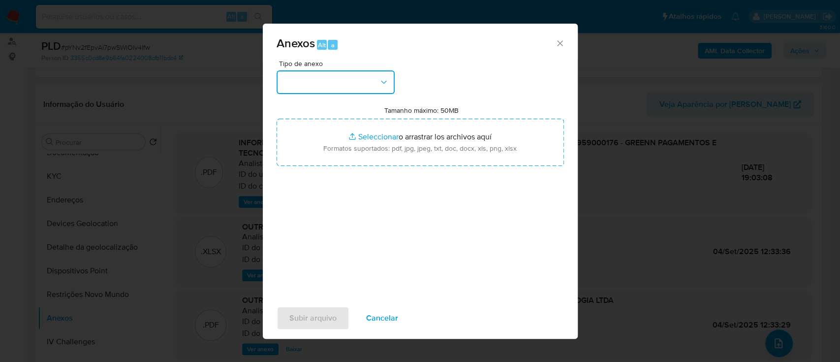
click at [327, 84] on button "button" at bounding box center [336, 82] width 118 height 24
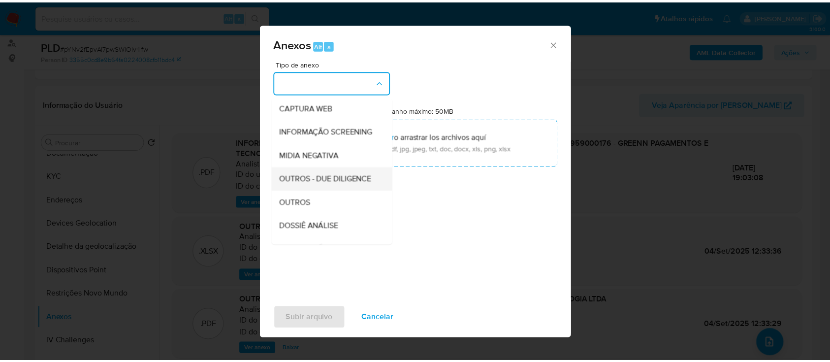
scroll to position [151, 0]
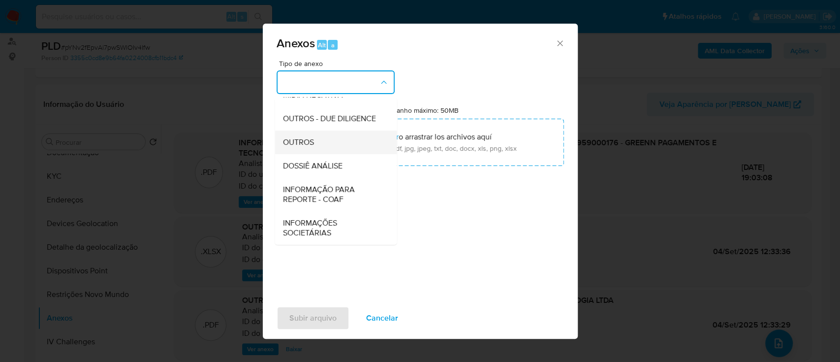
click at [305, 142] on span "OUTROS" at bounding box center [298, 142] width 31 height 10
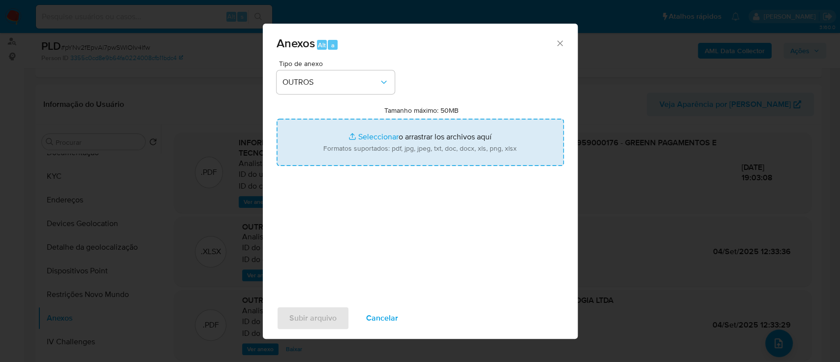
click at [364, 138] on input "Tamanho máximo: 50MB Seleccionar archivos" at bounding box center [420, 142] width 287 height 47
type input "C:\fakepath\Declinio SAR - pYNv2fEpvAi7pwSWlOIv4Ifw - CNPJ 31975959000176 - GRE…"
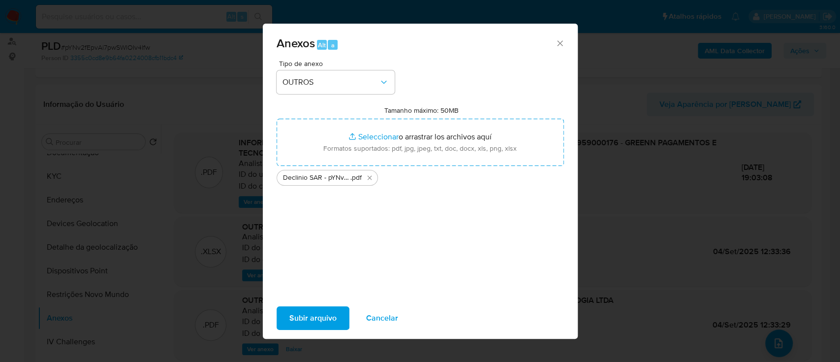
click at [327, 311] on span "Subir arquivo" at bounding box center [312, 318] width 47 height 22
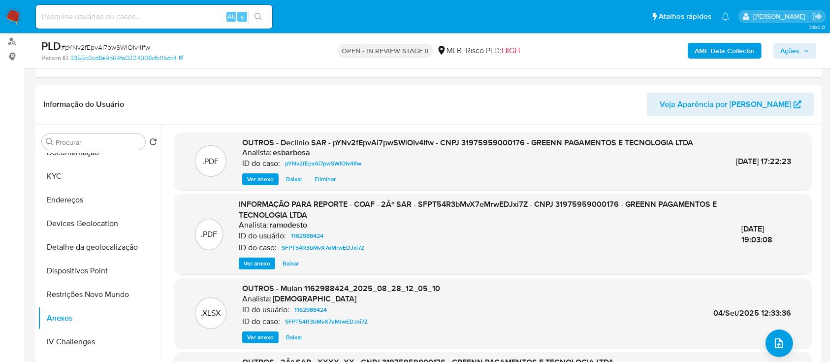
click at [781, 51] on span "Ações" at bounding box center [789, 51] width 19 height 16
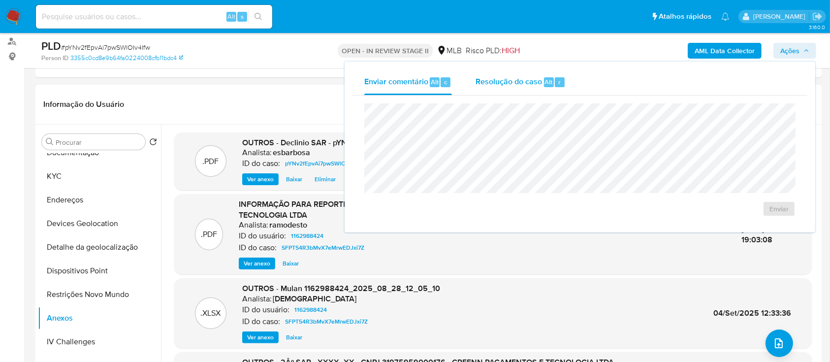
click at [501, 82] on span "Resolução do caso" at bounding box center [508, 81] width 66 height 11
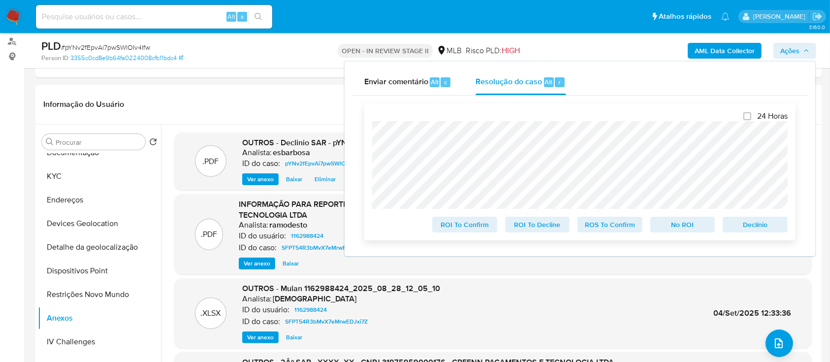
click at [691, 228] on span "No ROI" at bounding box center [682, 225] width 51 height 14
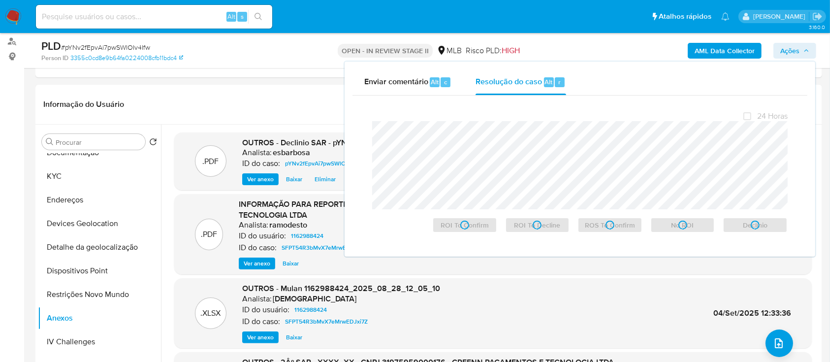
click at [131, 48] on span "# pYNv2fEpvAi7pwSWlOIv4Ifw" at bounding box center [105, 47] width 89 height 10
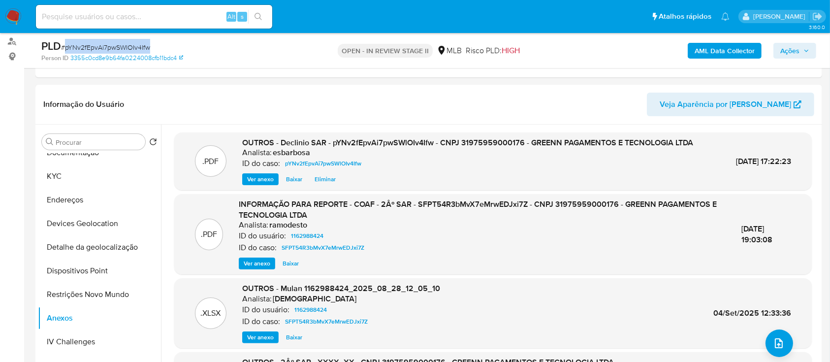
click at [131, 48] on span "# pYNv2fEpvAi7pwSWlOIv4Ifw" at bounding box center [105, 47] width 89 height 10
copy span "pYNv2fEpvAi7pwSWlOIv4Ifw"
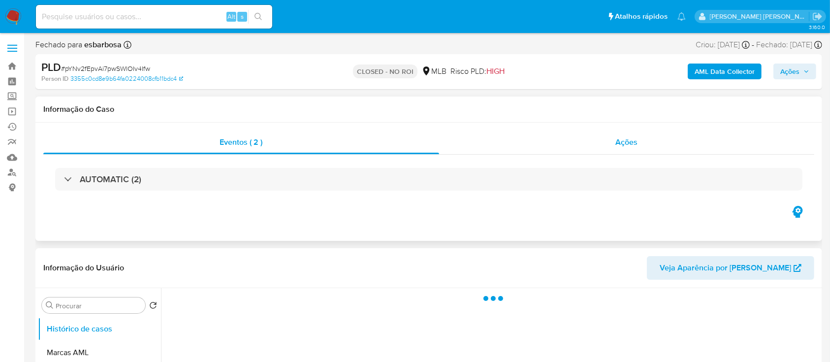
select select "10"
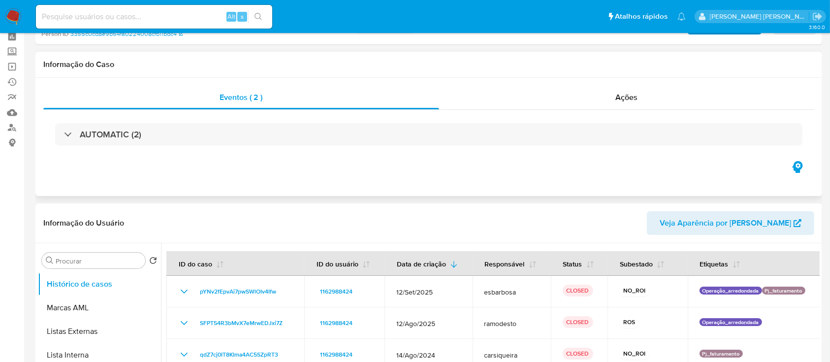
scroll to position [65, 0]
